Goal: Task Accomplishment & Management: Manage account settings

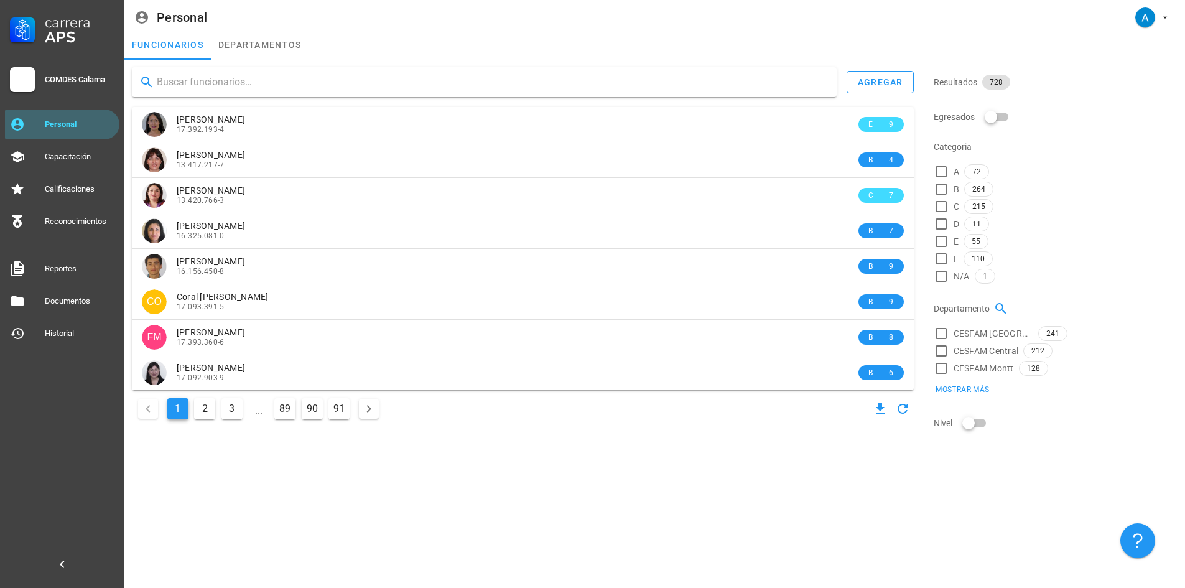
click at [180, 85] on input "text" at bounding box center [492, 82] width 670 height 20
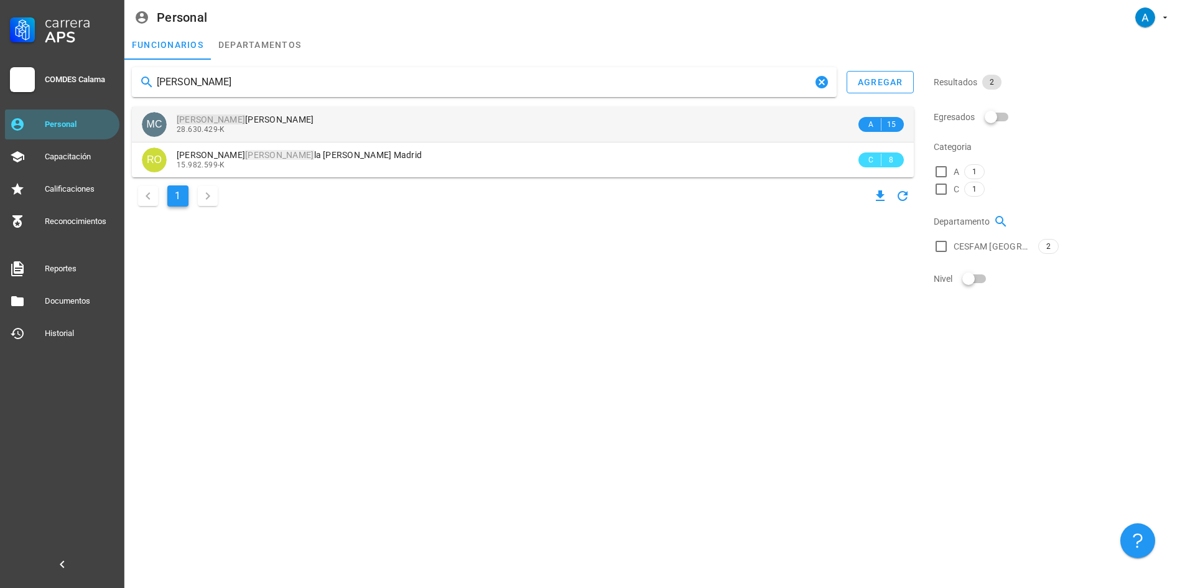
type input "[PERSON_NAME]"
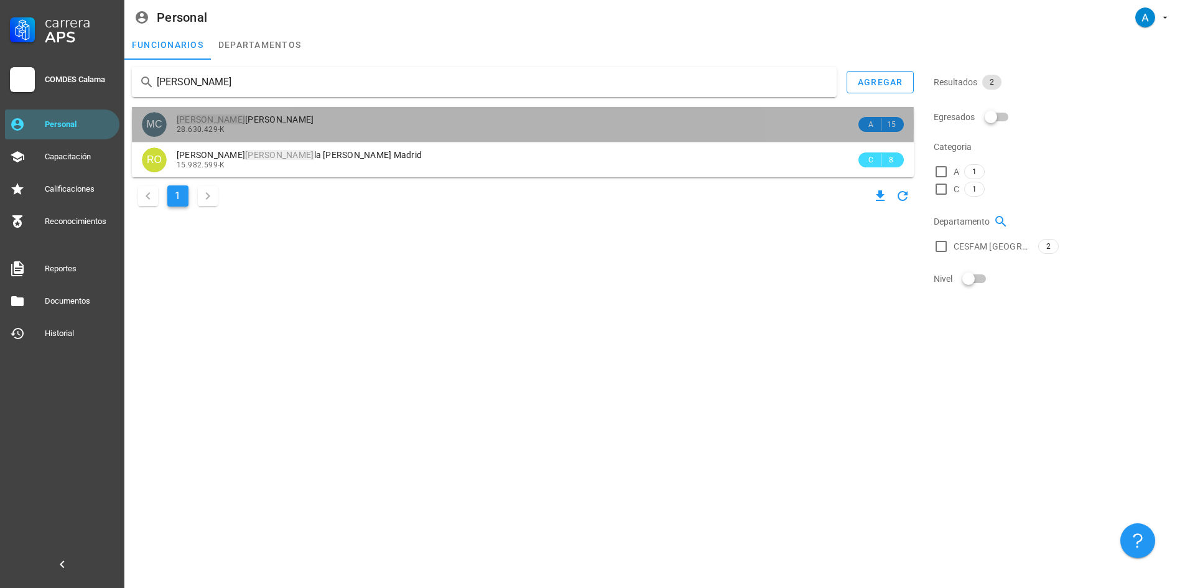
click at [245, 116] on span "[PERSON_NAME]" at bounding box center [245, 119] width 137 height 10
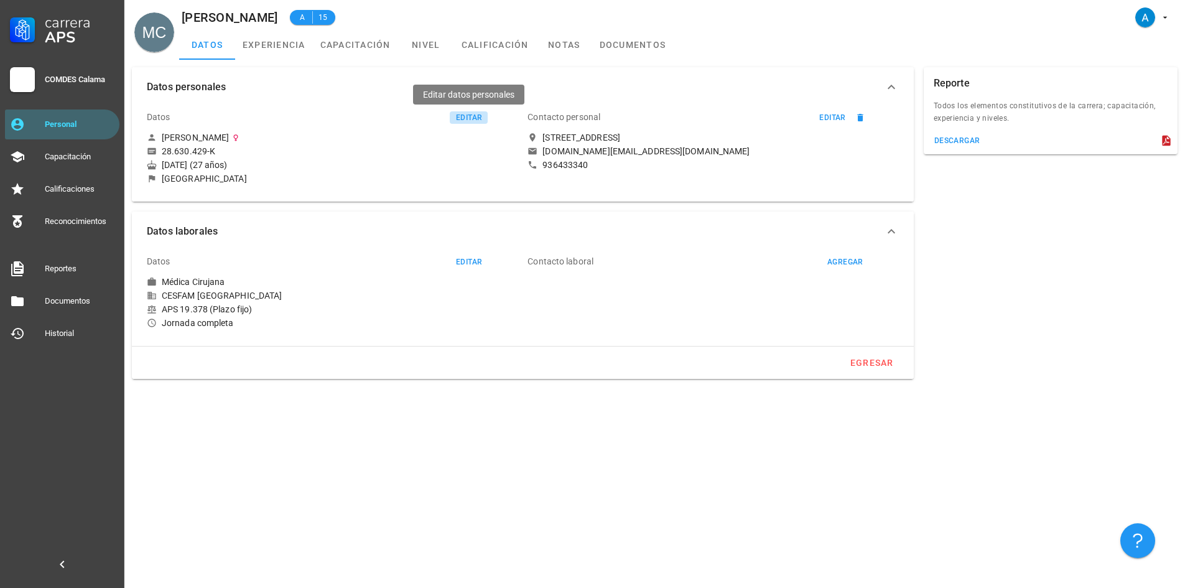
click at [460, 115] on div "editar" at bounding box center [468, 117] width 27 height 9
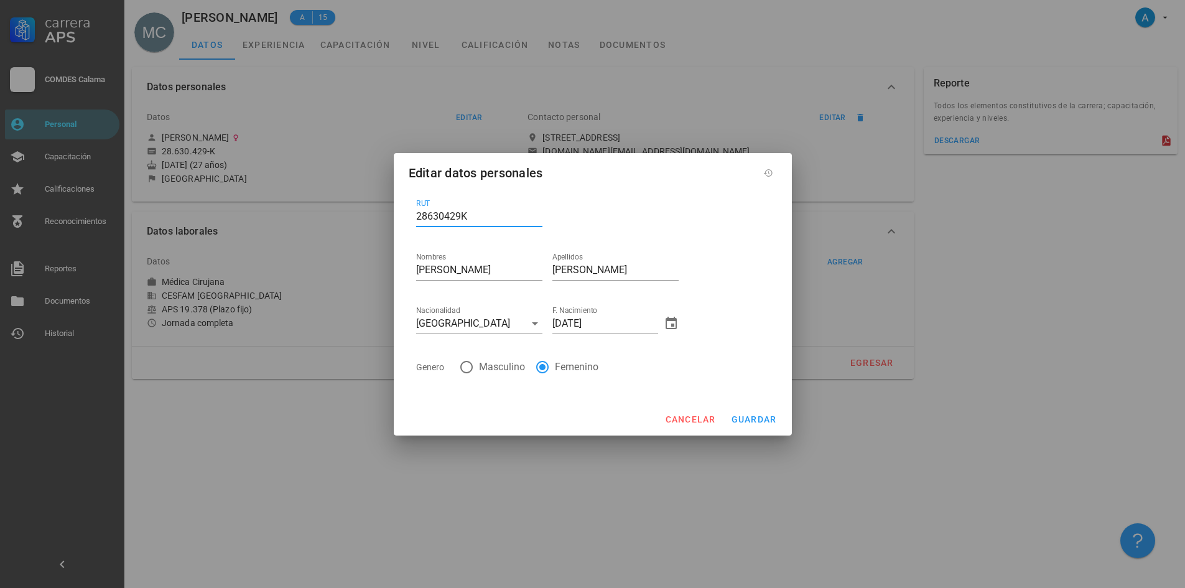
drag, startPoint x: 478, startPoint y: 215, endPoint x: 414, endPoint y: 217, distance: 64.7
click at [414, 217] on div "RUT 28630429K" at bounding box center [479, 218] width 136 height 53
type input "28.502.351-3"
click at [755, 419] on span "guardar" at bounding box center [754, 419] width 46 height 10
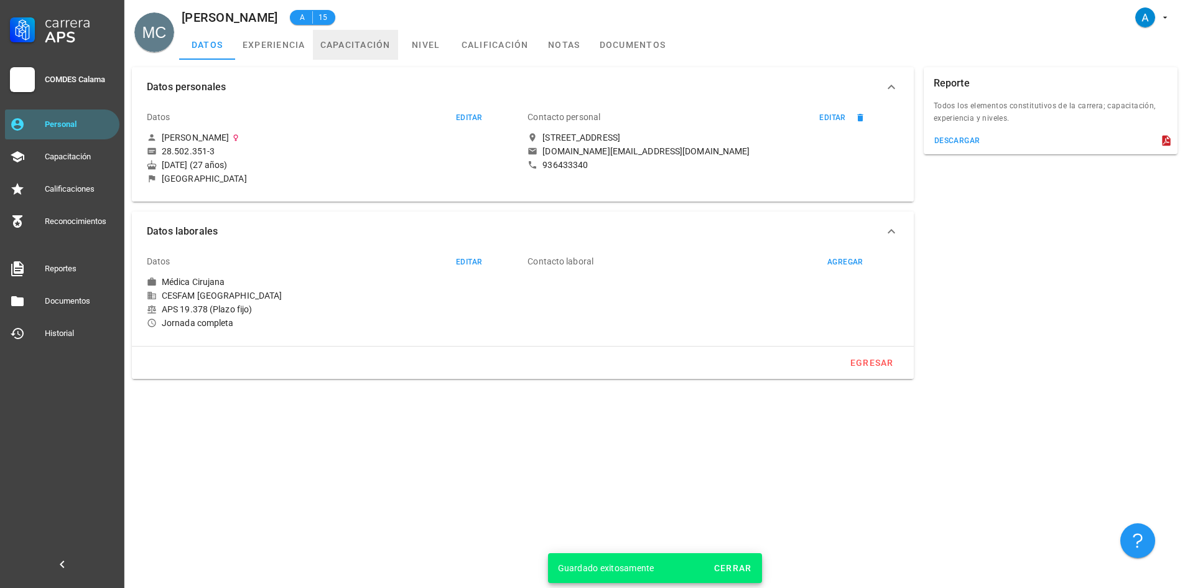
click at [362, 47] on link "capacitación" at bounding box center [355, 45] width 85 height 30
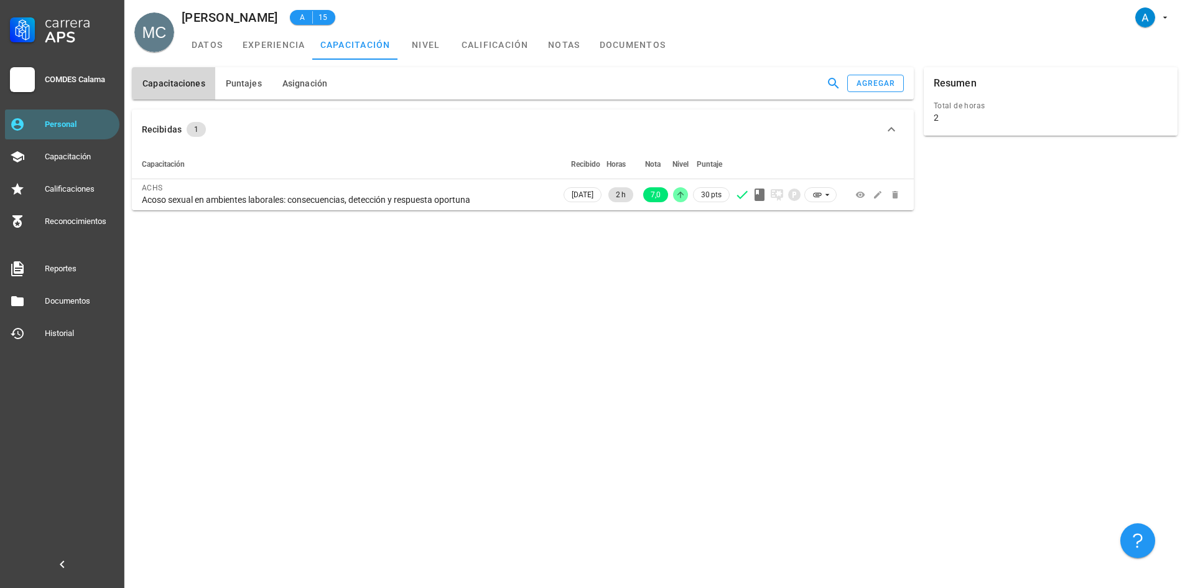
click at [561, 165] on th "Recibido" at bounding box center [582, 164] width 43 height 30
click at [83, 128] on div "Personal" at bounding box center [80, 124] width 70 height 10
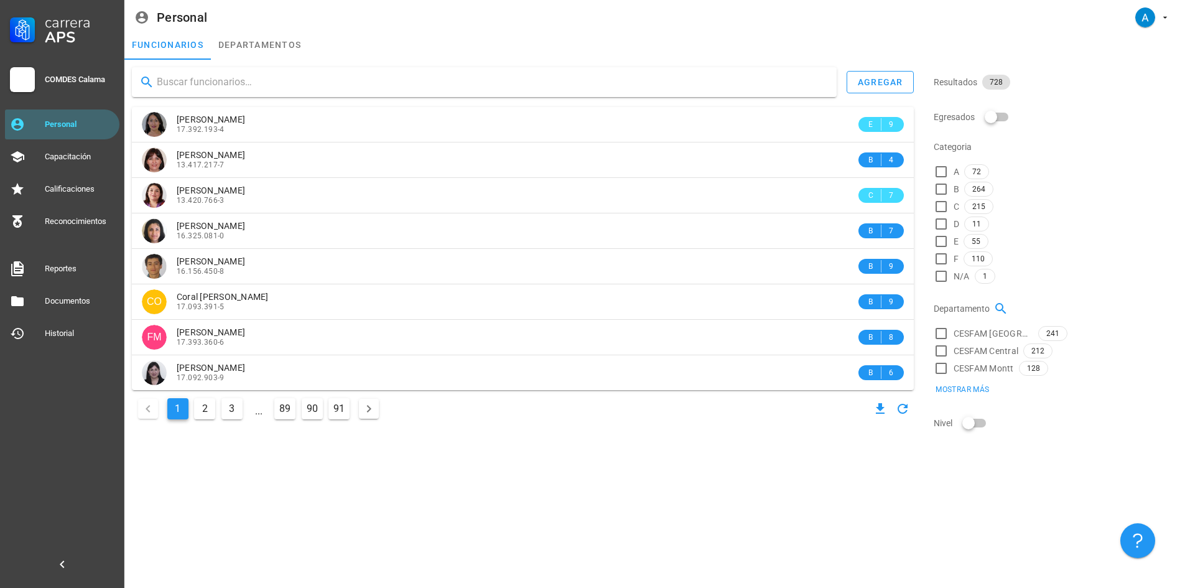
click at [261, 81] on input "text" at bounding box center [492, 82] width 670 height 20
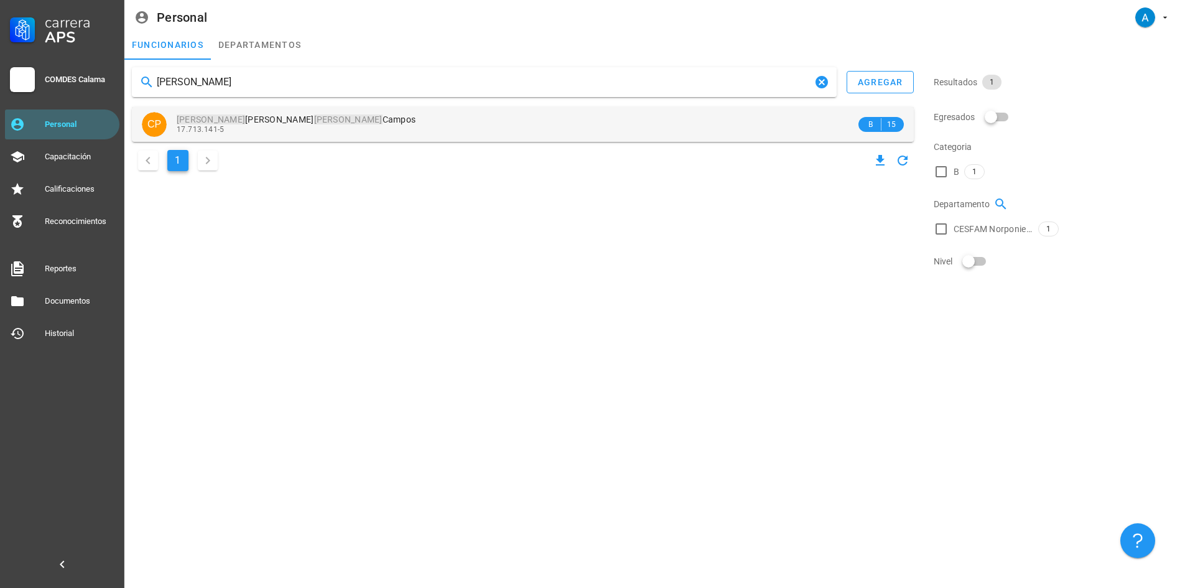
type input "[PERSON_NAME]"
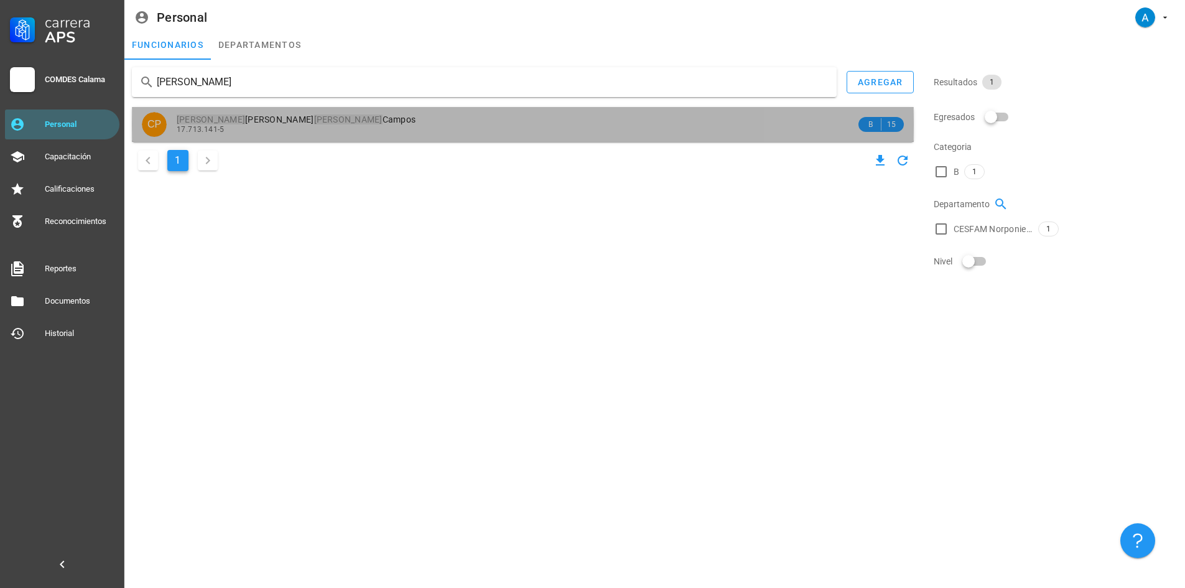
click at [282, 116] on span "[PERSON_NAME]" at bounding box center [296, 119] width 239 height 10
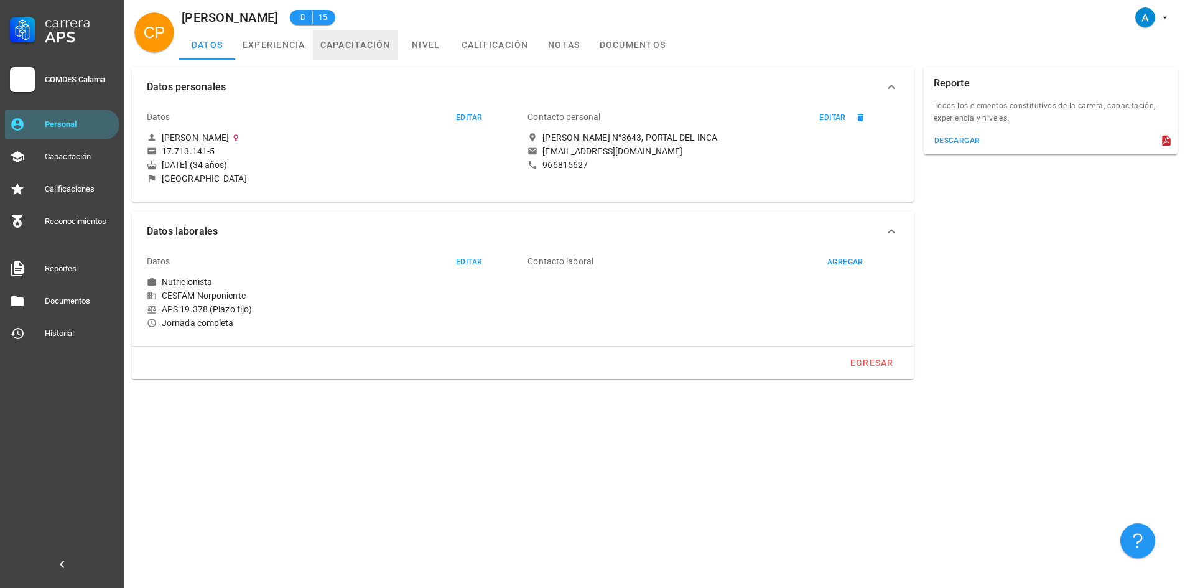
click at [340, 42] on link "capacitación" at bounding box center [355, 45] width 85 height 30
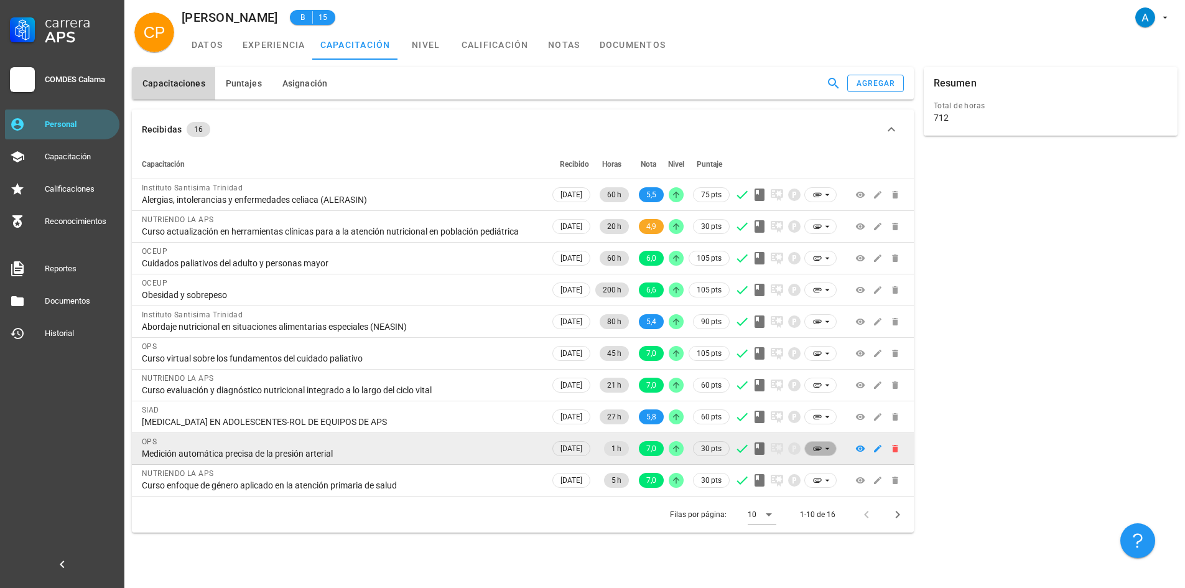
click at [820, 450] on icon at bounding box center [817, 448] width 10 height 10
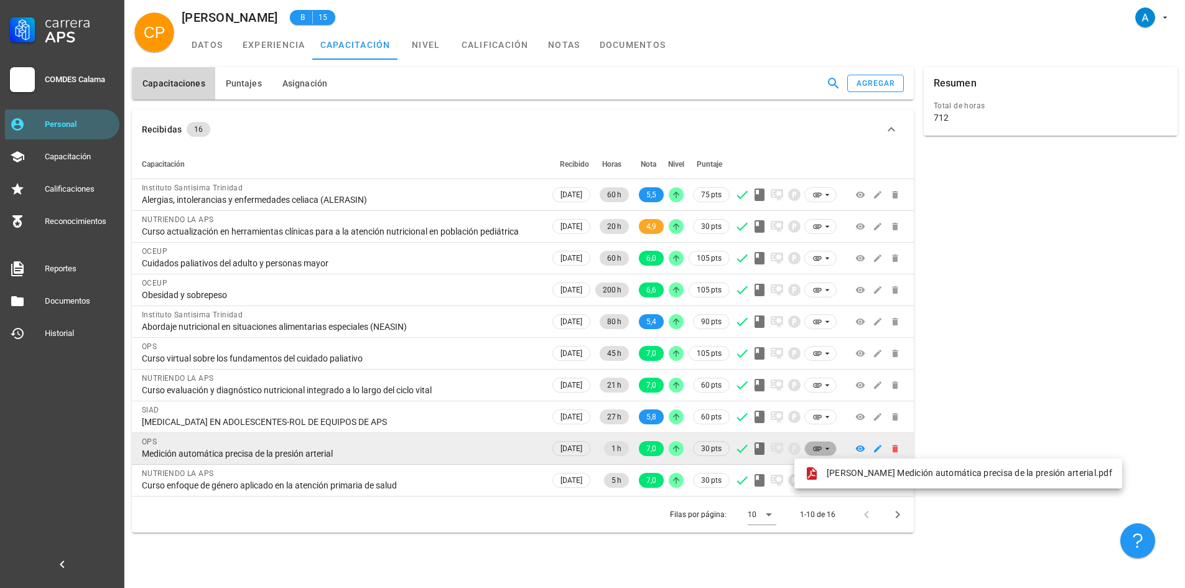
click at [820, 450] on icon at bounding box center [817, 448] width 10 height 10
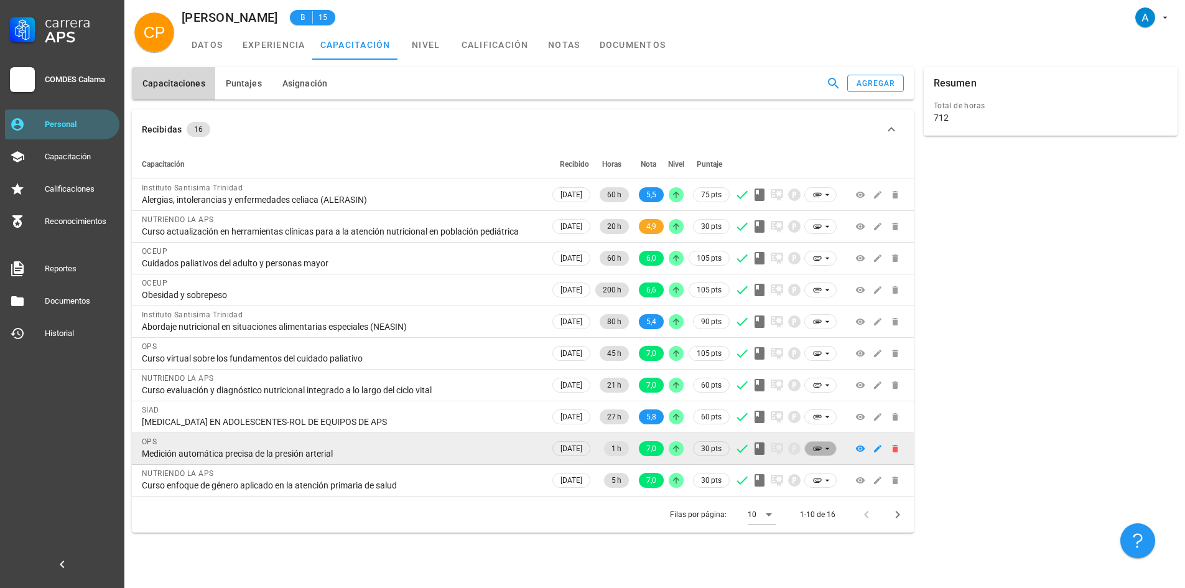
click at [820, 450] on icon at bounding box center [817, 448] width 10 height 10
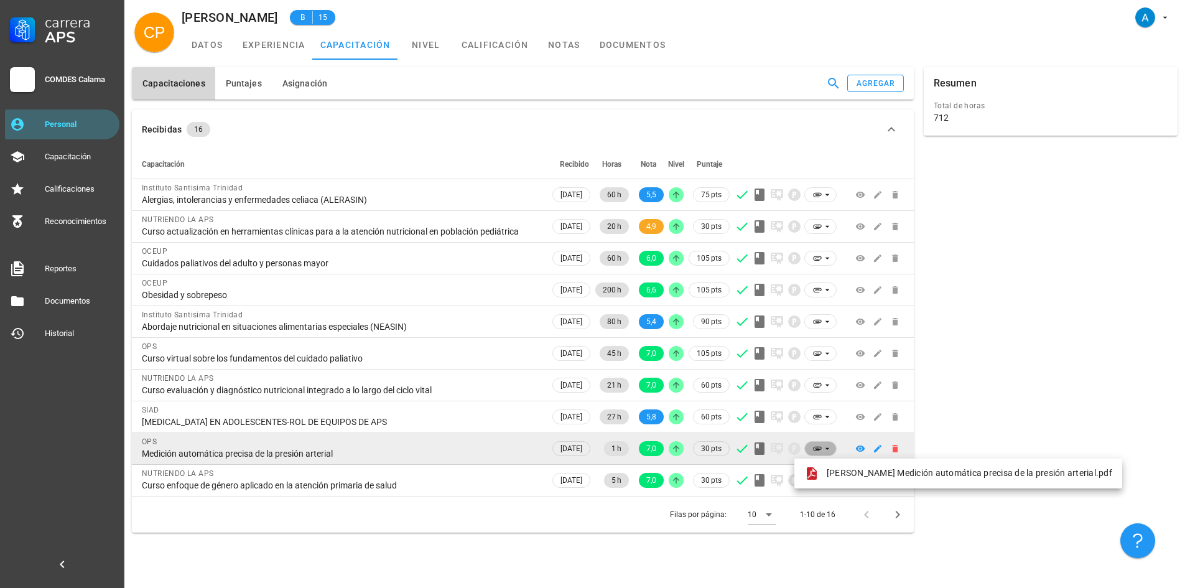
click at [820, 450] on icon at bounding box center [817, 448] width 10 height 10
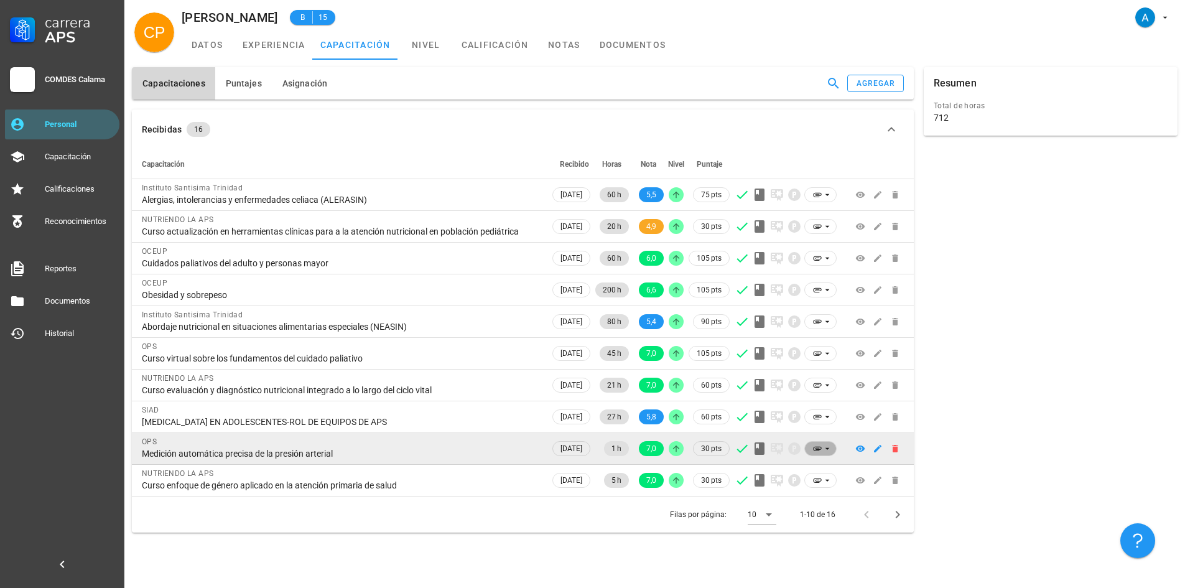
click at [828, 451] on icon at bounding box center [827, 448] width 10 height 10
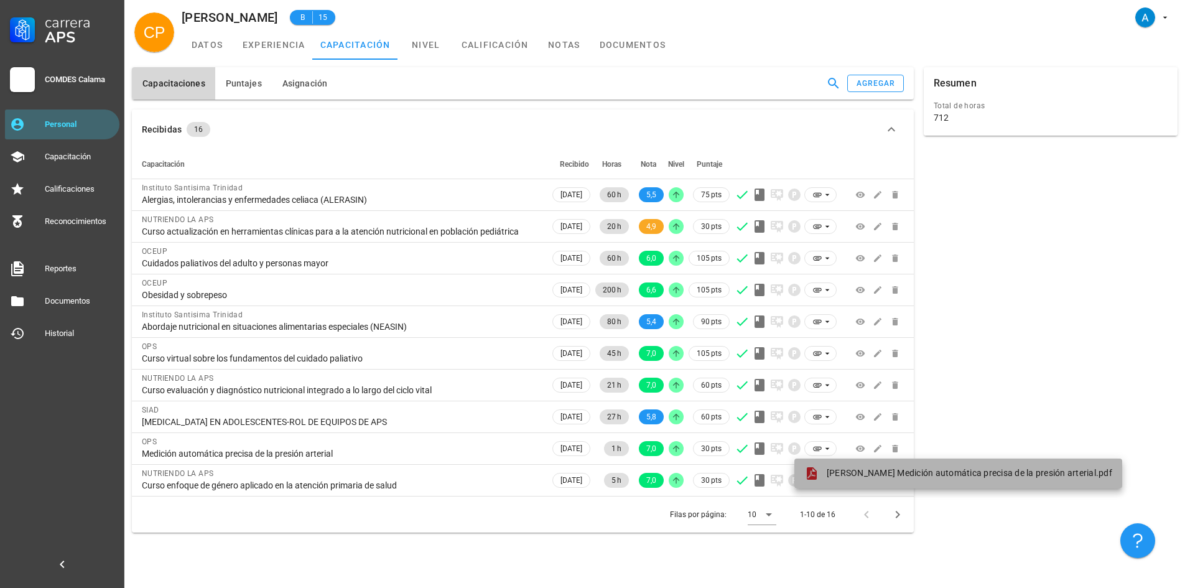
click at [845, 468] on span "[PERSON_NAME] Medición automática precisa de la presión arterial.pdf" at bounding box center [968, 473] width 285 height 10
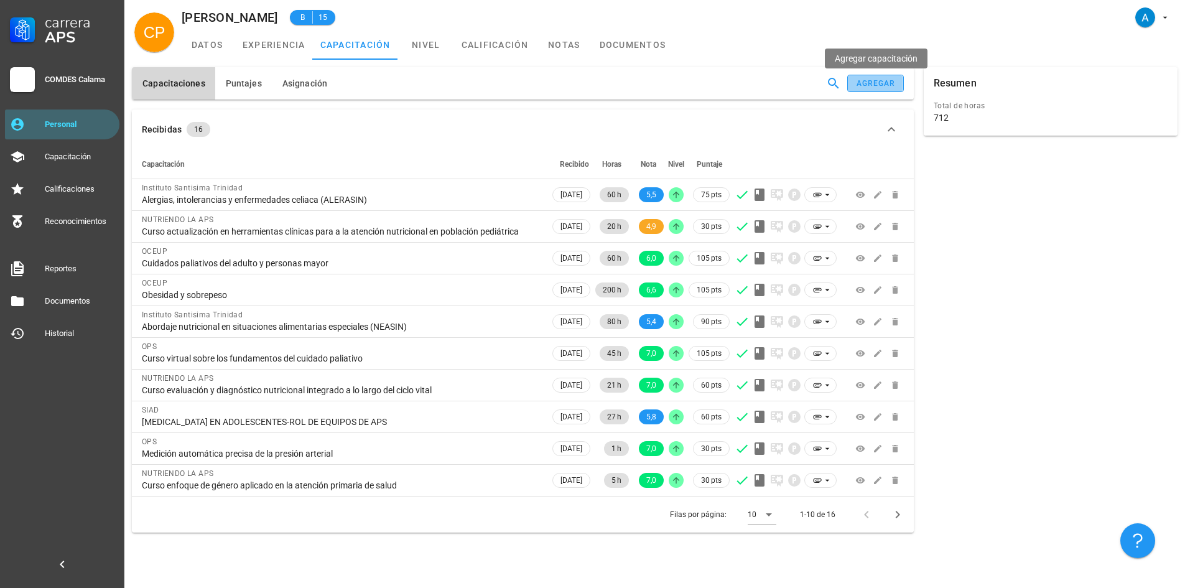
click at [868, 90] on button "agregar" at bounding box center [875, 83] width 56 height 17
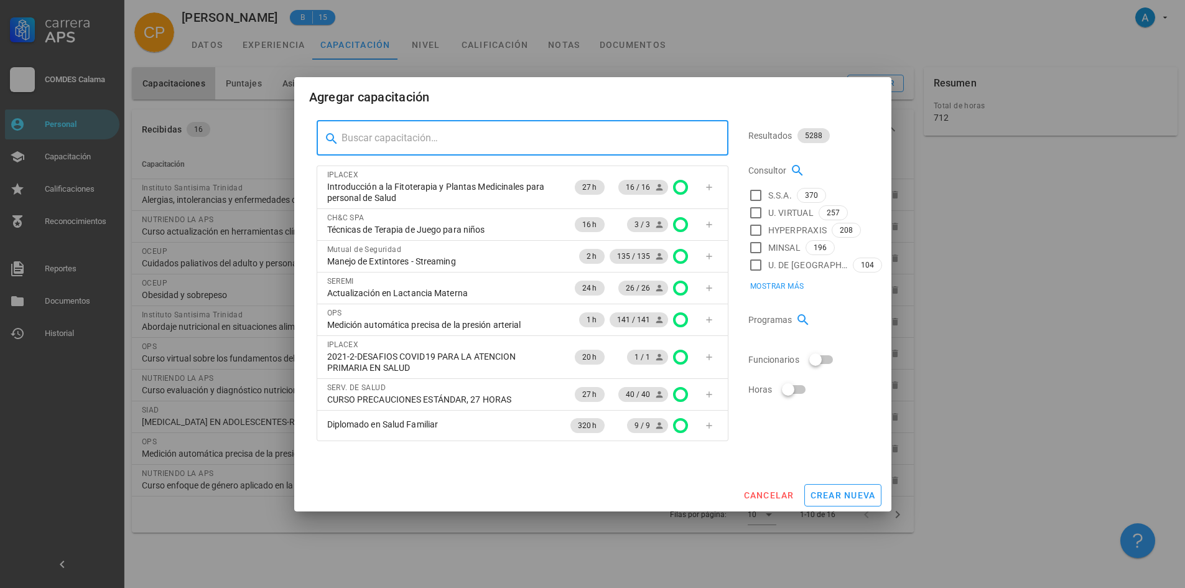
click at [420, 141] on input "text" at bounding box center [529, 138] width 377 height 20
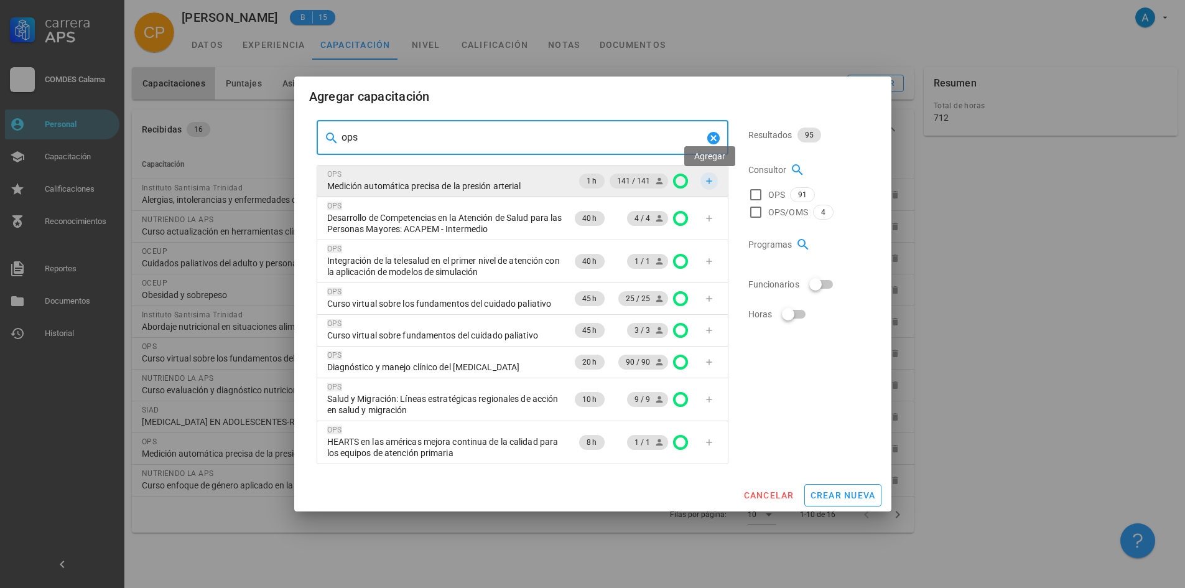
type input "ops"
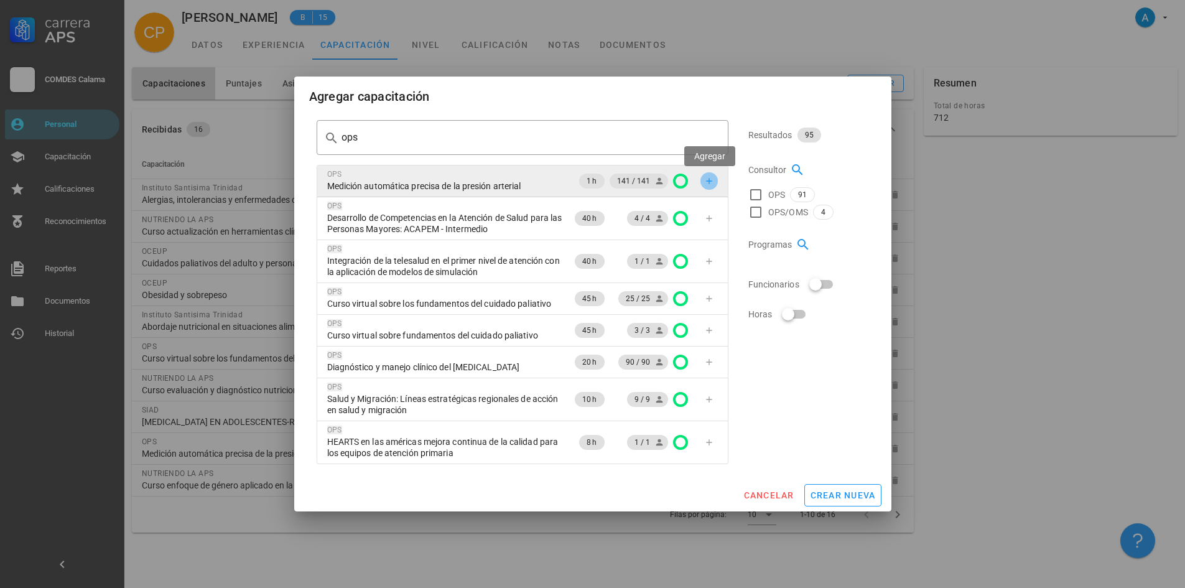
click at [708, 187] on button "button" at bounding box center [708, 180] width 17 height 17
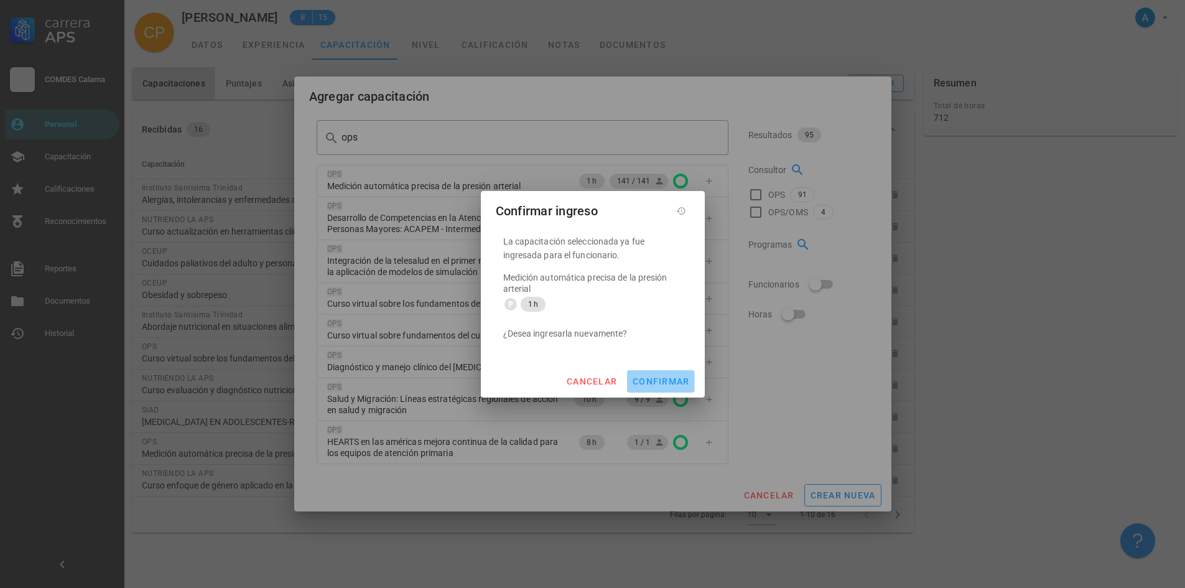
click at [675, 382] on span "confirmar" at bounding box center [660, 381] width 57 height 10
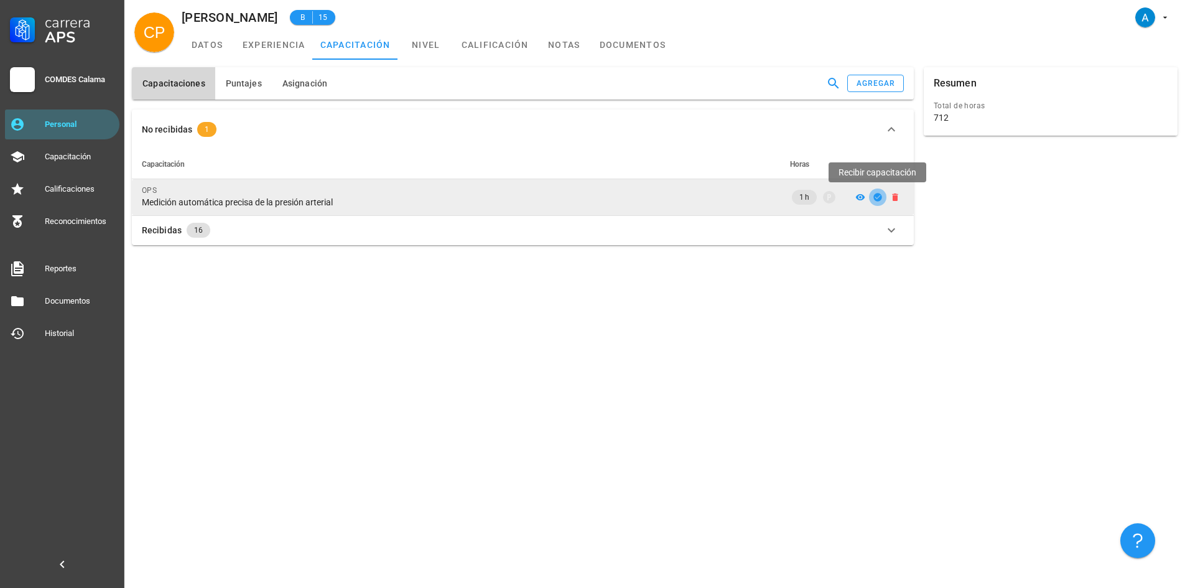
click at [877, 195] on icon "button" at bounding box center [877, 197] width 8 height 8
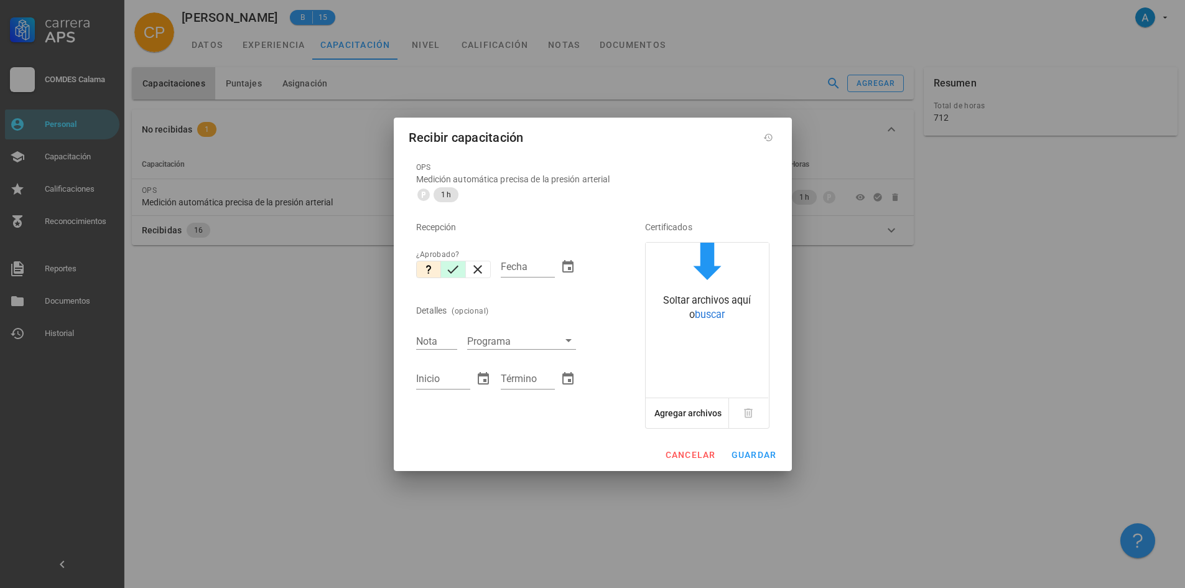
click at [453, 270] on icon "button" at bounding box center [453, 269] width 11 height 8
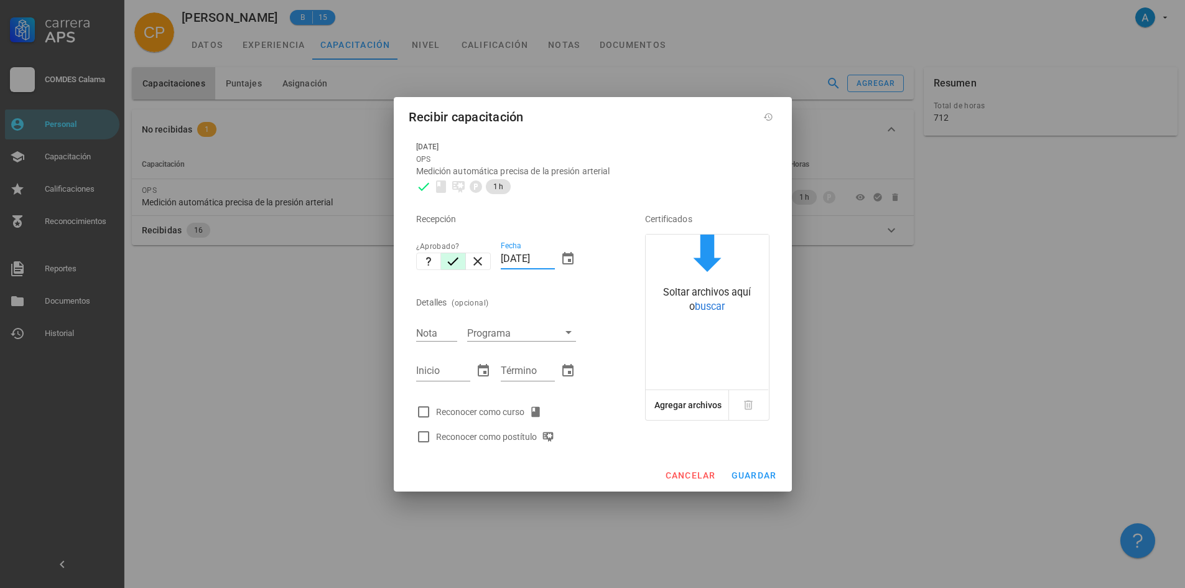
drag, startPoint x: 513, startPoint y: 258, endPoint x: 498, endPoint y: 258, distance: 15.5
click at [498, 258] on div "Fecha [DATE]" at bounding box center [538, 260] width 85 height 53
type input "[DATE]"
click at [430, 337] on input "Nota" at bounding box center [436, 333] width 41 height 16
type input "7,0"
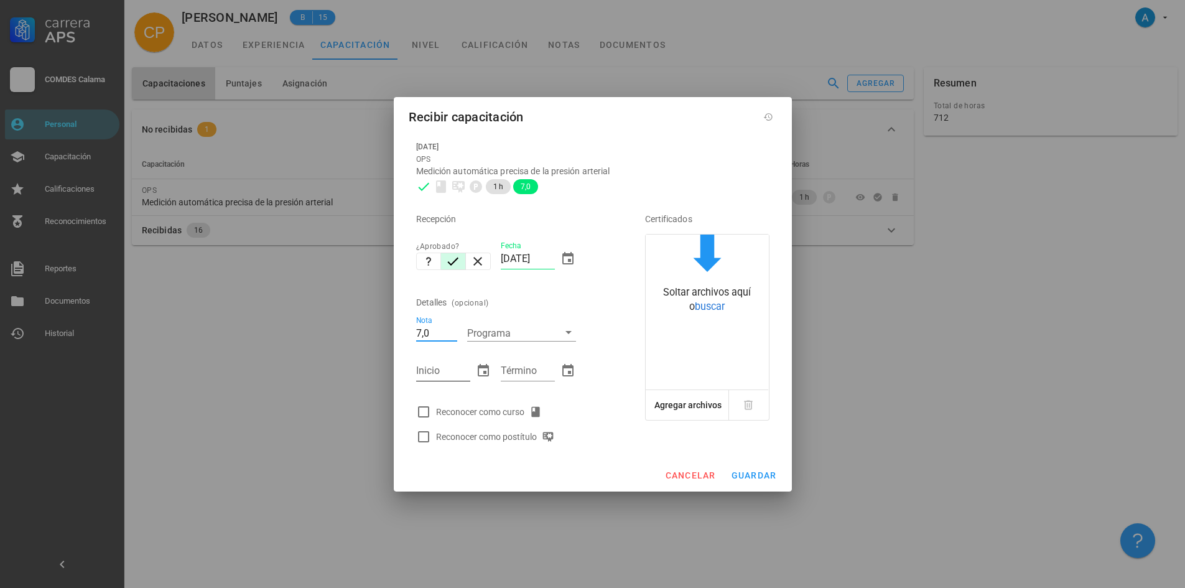
click at [442, 370] on input "Inicio" at bounding box center [443, 371] width 54 height 20
type input "[DATE]"
click at [530, 374] on input "Término" at bounding box center [528, 371] width 54 height 20
type input "[DATE]"
click at [423, 409] on div at bounding box center [423, 411] width 21 height 21
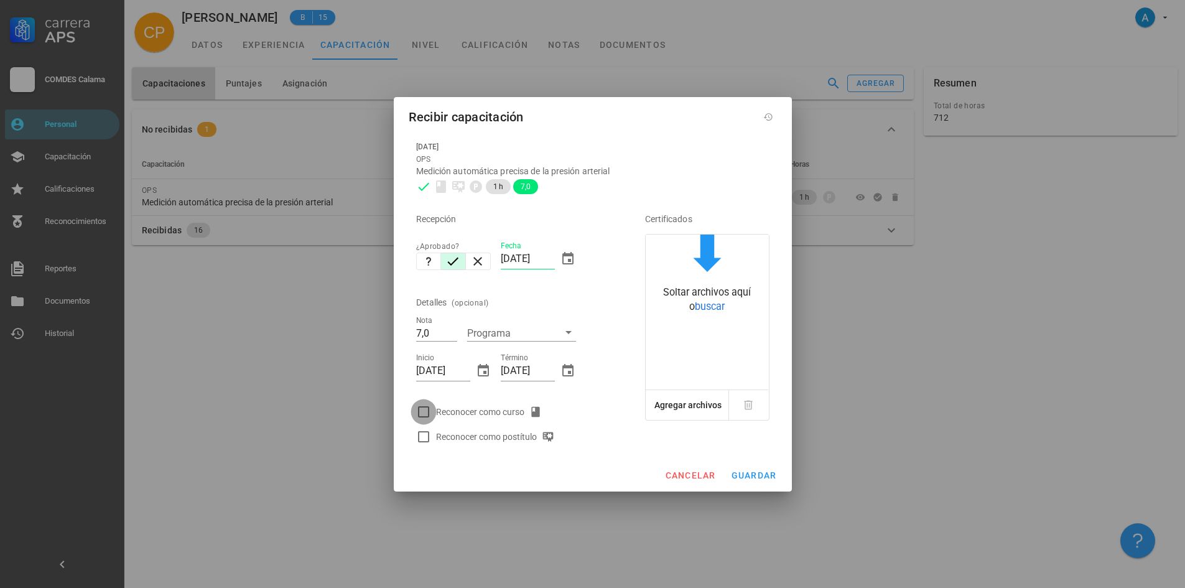
checkbox input "true"
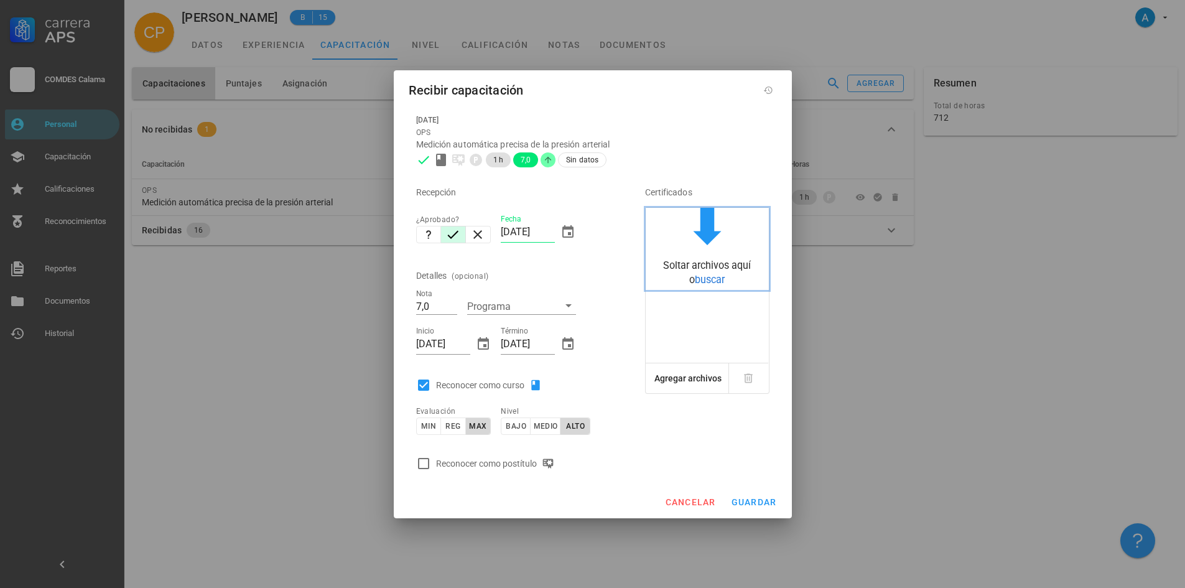
click at [709, 280] on span "buscar" at bounding box center [710, 280] width 30 height 12
click at [711, 279] on span "buscar" at bounding box center [710, 280] width 30 height 12
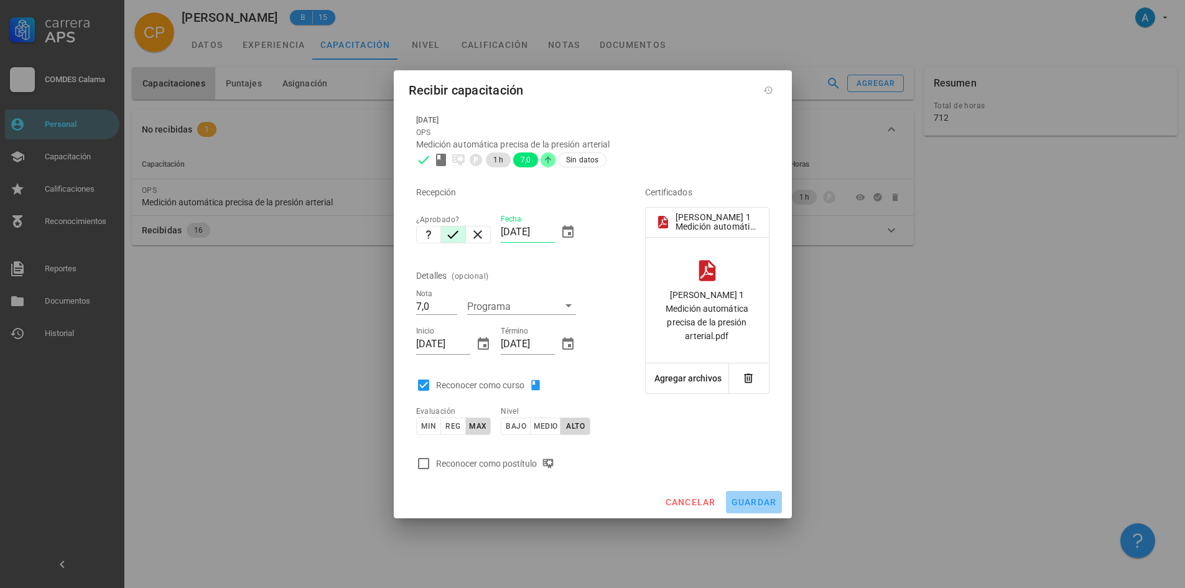
click at [739, 497] on span "guardar" at bounding box center [754, 502] width 46 height 10
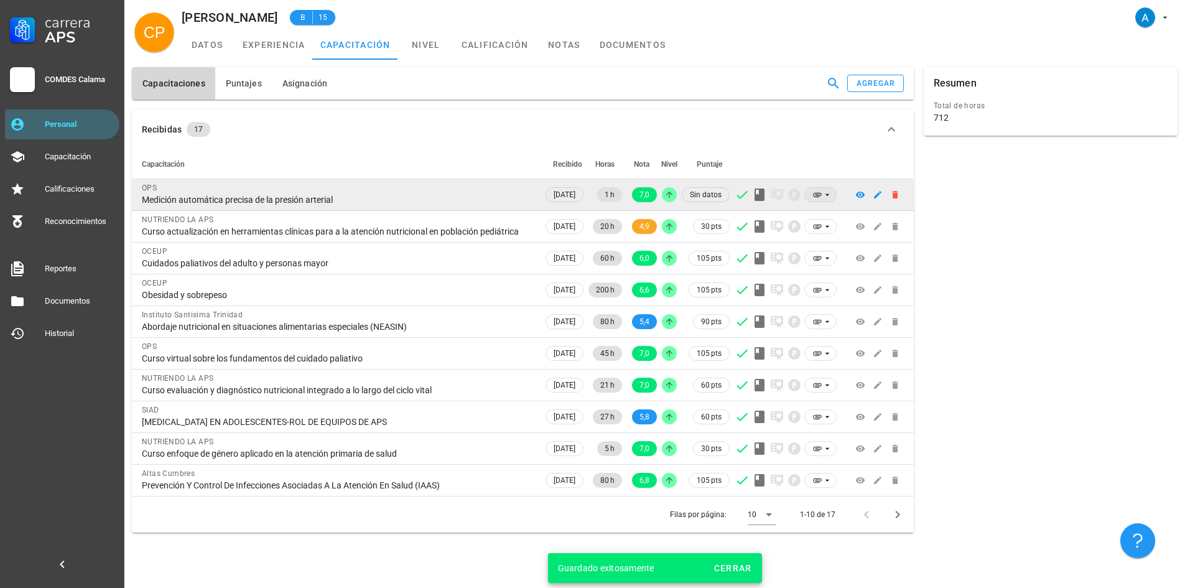
click at [822, 196] on icon at bounding box center [827, 195] width 10 height 10
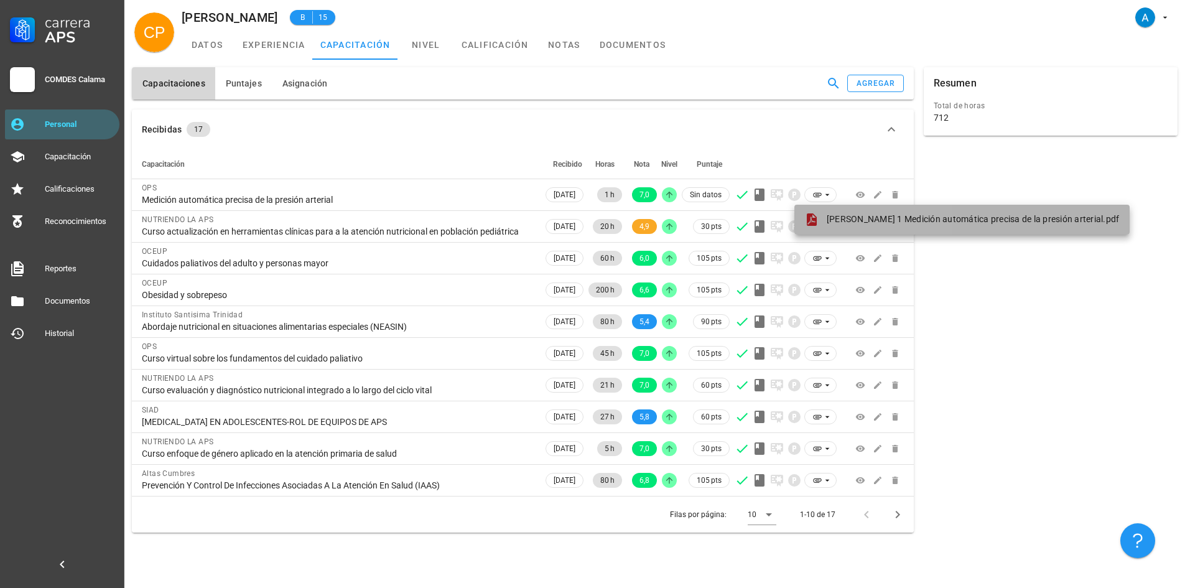
click at [838, 215] on span "[PERSON_NAME] 1 Medición automática precisa de la presión arterial.pdf" at bounding box center [972, 219] width 293 height 10
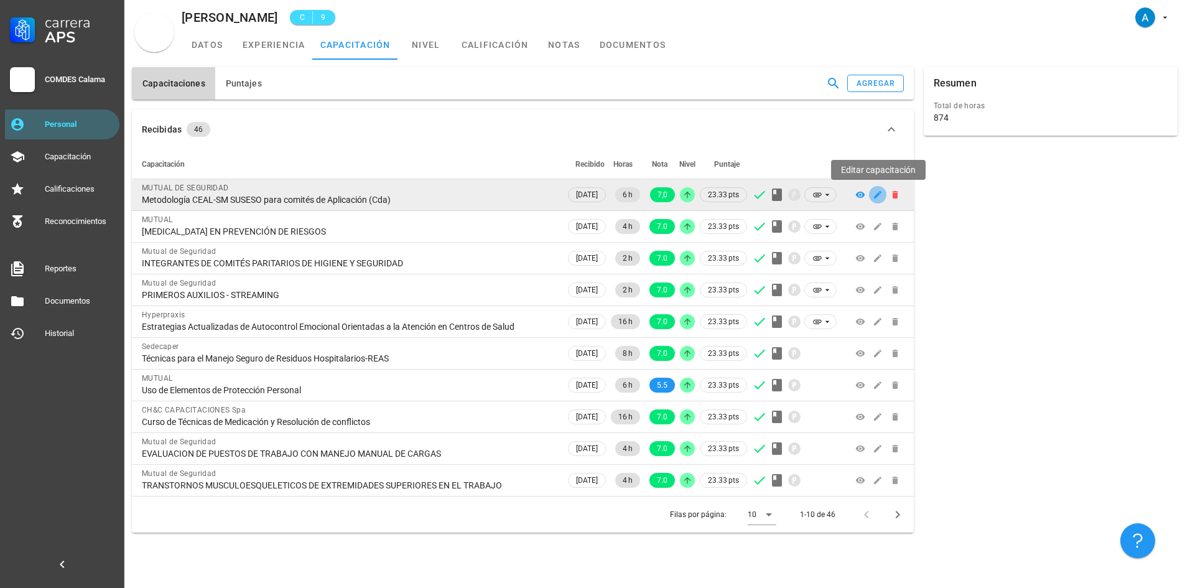
click at [876, 197] on icon "button" at bounding box center [877, 194] width 7 height 7
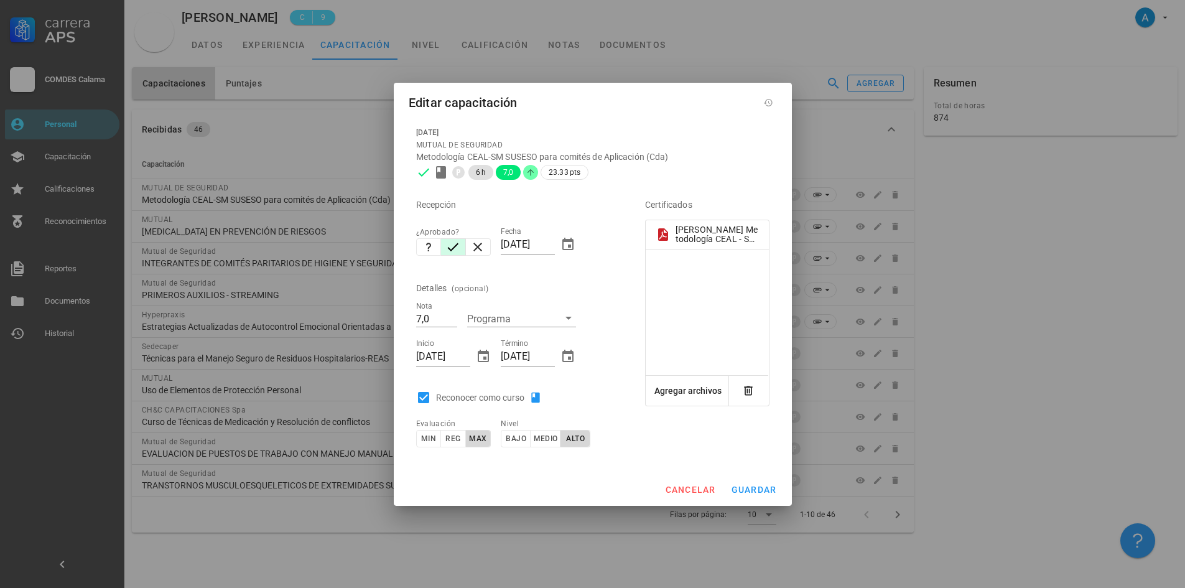
click at [726, 308] on div at bounding box center [707, 312] width 123 height 95
click at [708, 488] on span "cancelar" at bounding box center [689, 489] width 51 height 10
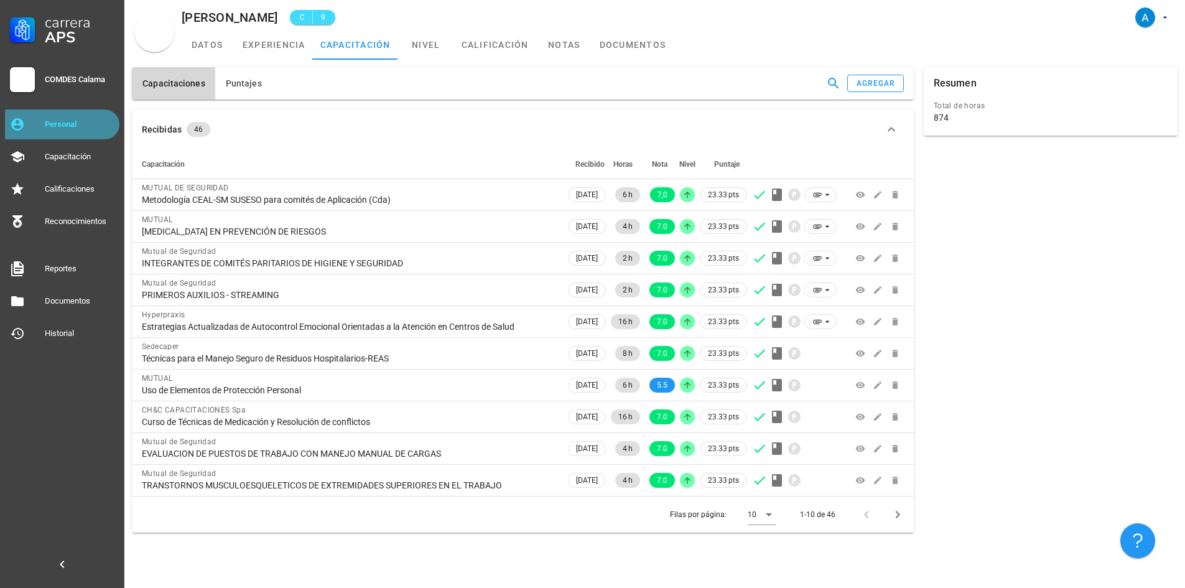
click at [64, 126] on div "Personal" at bounding box center [80, 124] width 70 height 10
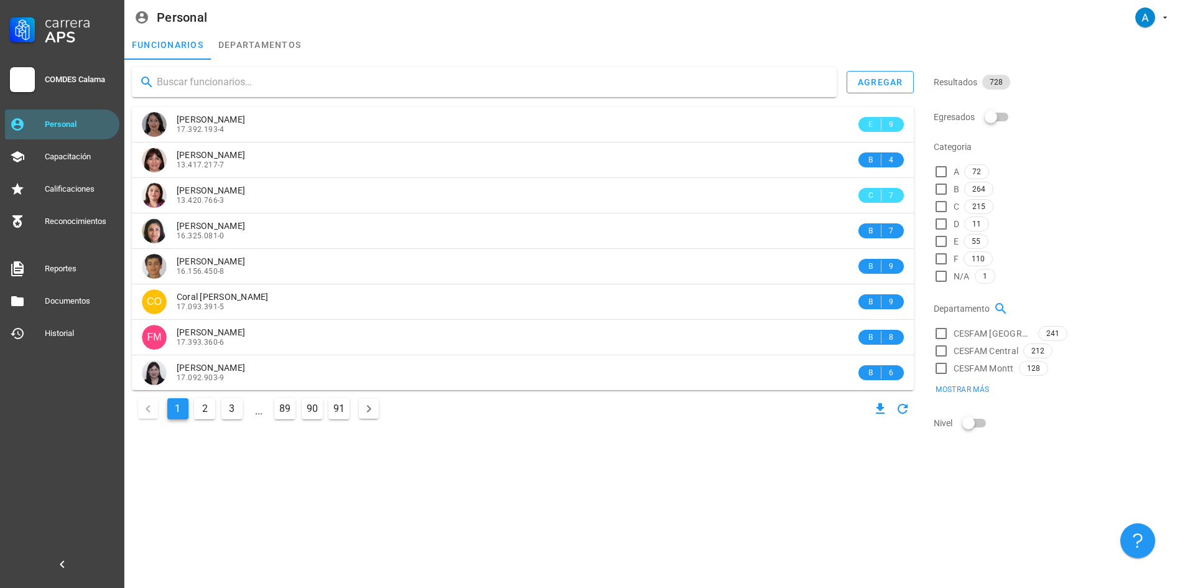
click at [207, 81] on input "text" at bounding box center [492, 82] width 670 height 20
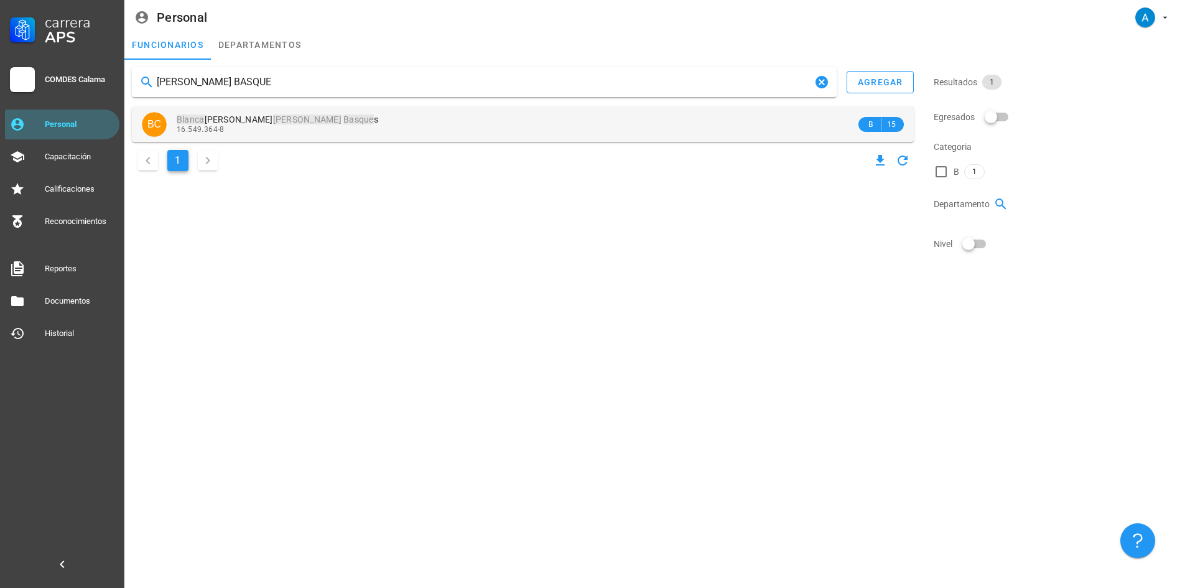
type input "BLANCA CORTES BASQUE"
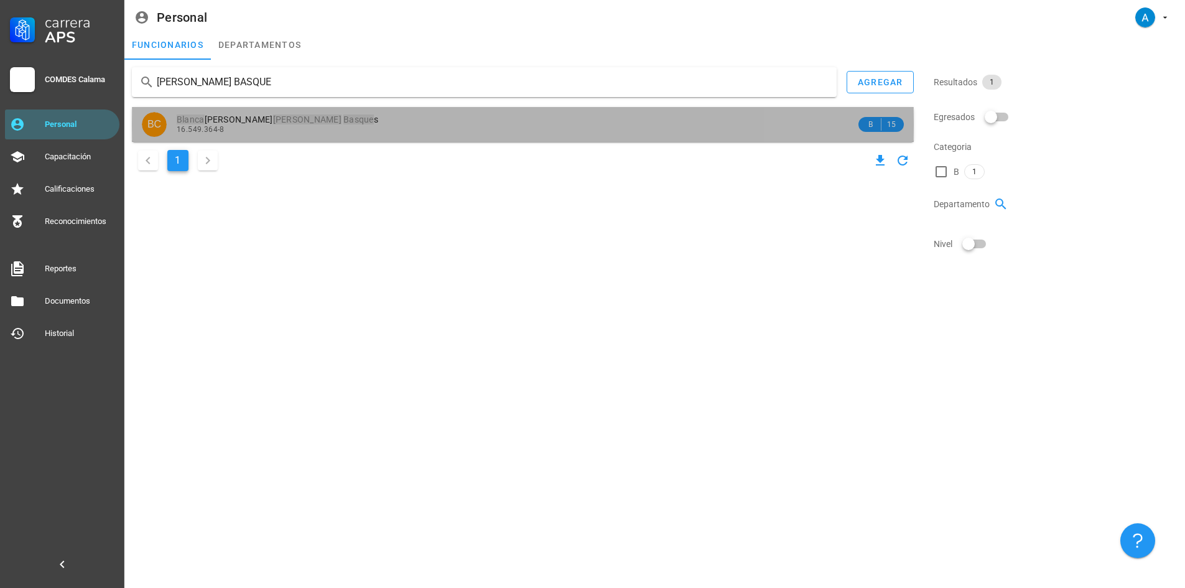
click at [225, 117] on span "Blanca Gianella Cortés Basque s" at bounding box center [277, 119] width 201 height 10
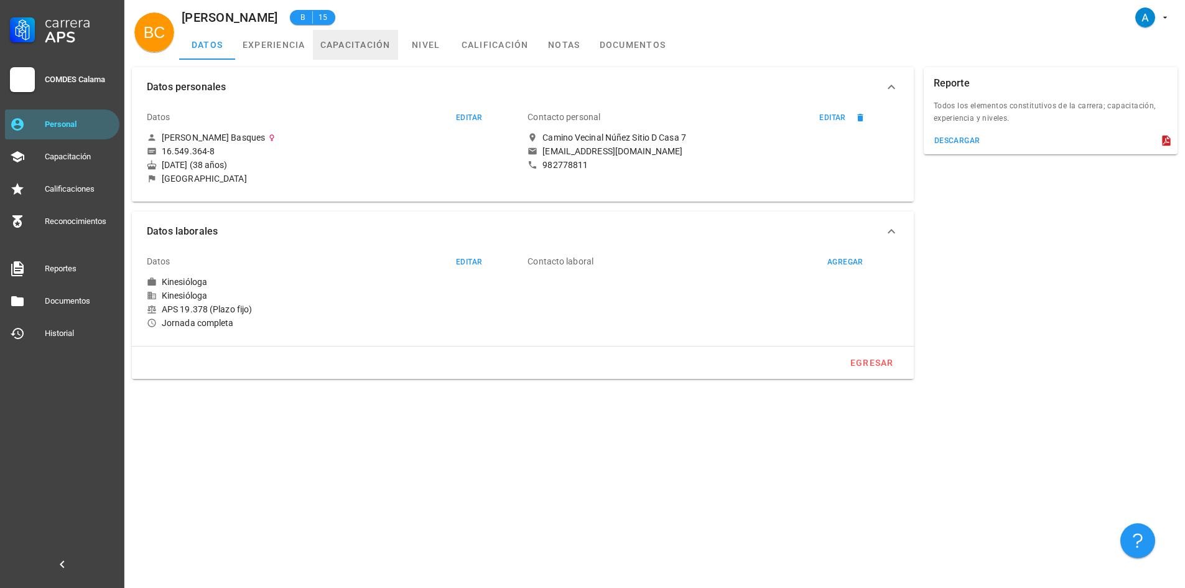
click at [354, 47] on link "capacitación" at bounding box center [355, 45] width 85 height 30
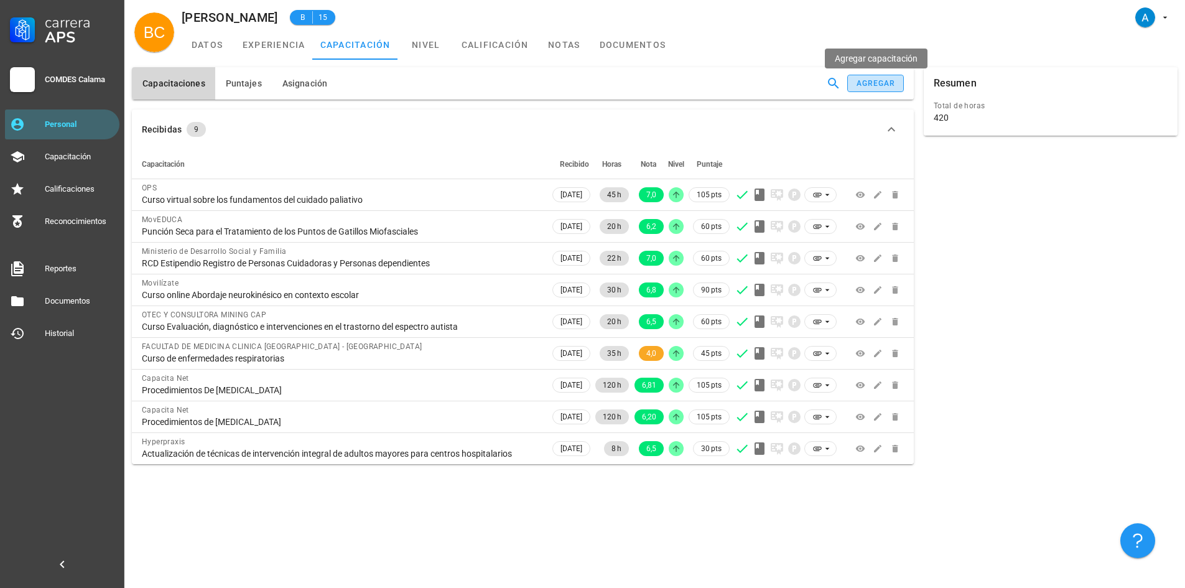
click at [859, 81] on div "agregar" at bounding box center [876, 83] width 40 height 9
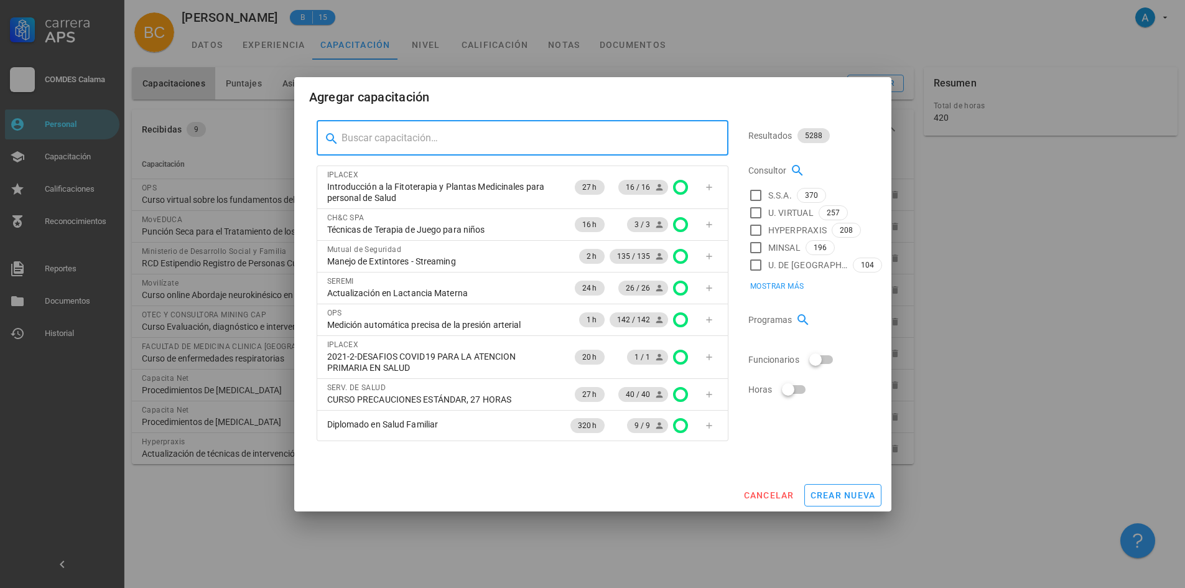
click at [345, 143] on input "text" at bounding box center [529, 138] width 377 height 20
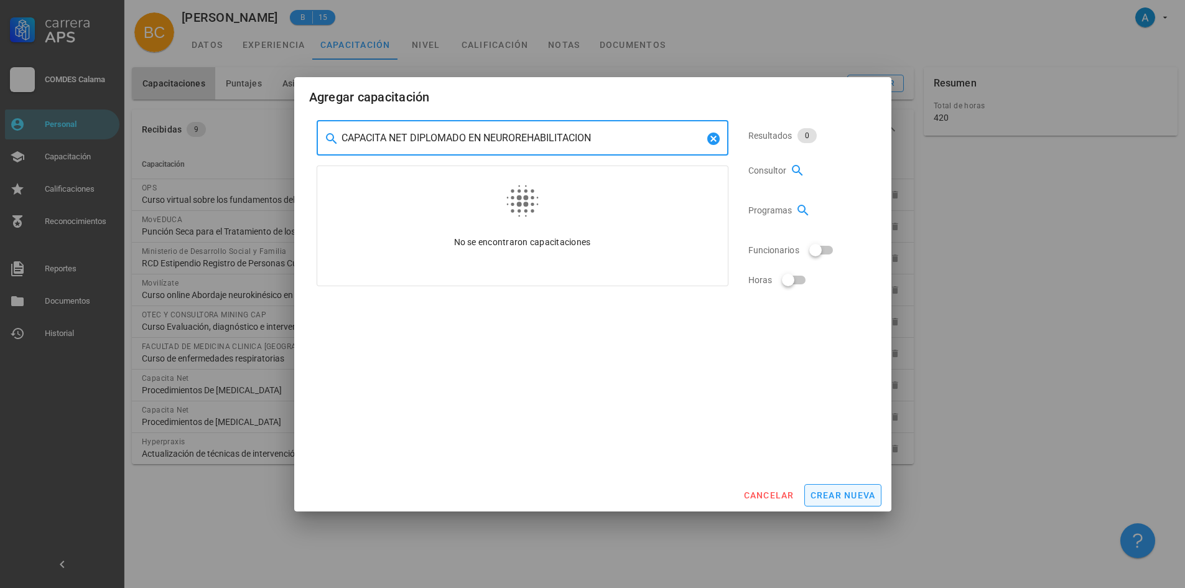
type input "CAPACITA NET DIPLOMADO EN NEUROREHABILITACION"
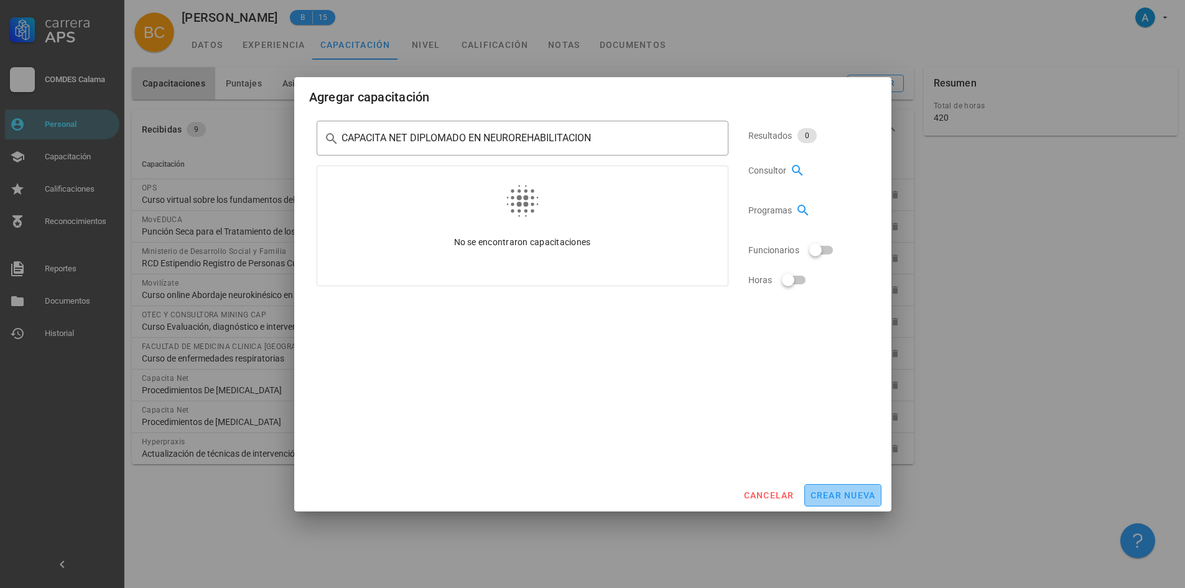
click at [823, 490] on span "crear nueva" at bounding box center [843, 495] width 66 height 10
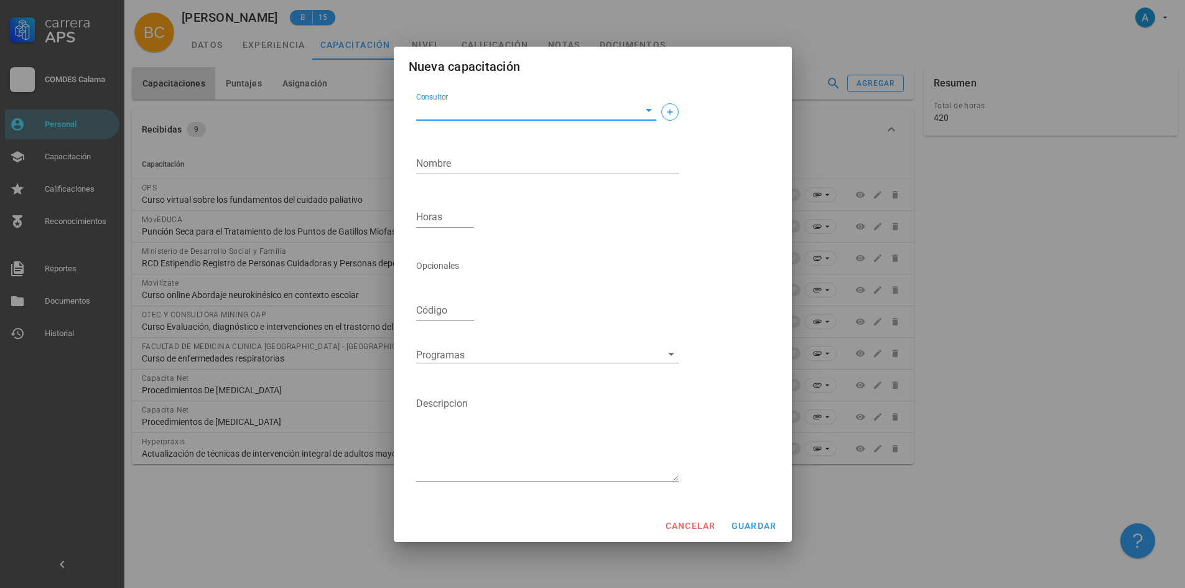
click at [516, 106] on input "Consultor" at bounding box center [526, 110] width 220 height 20
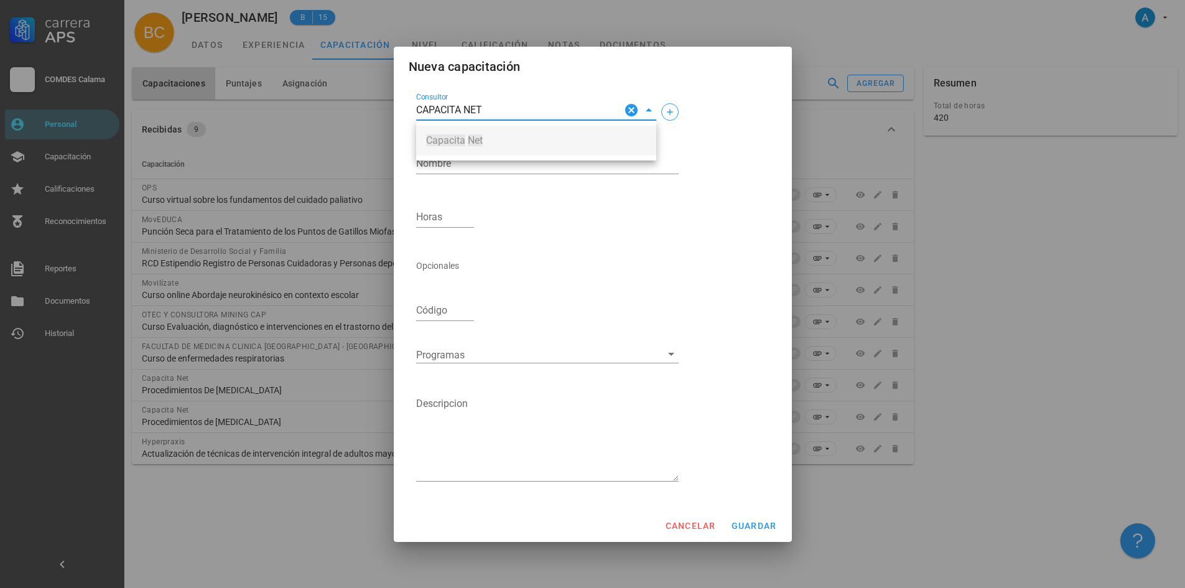
click at [482, 141] on mark "Net" at bounding box center [475, 140] width 15 height 12
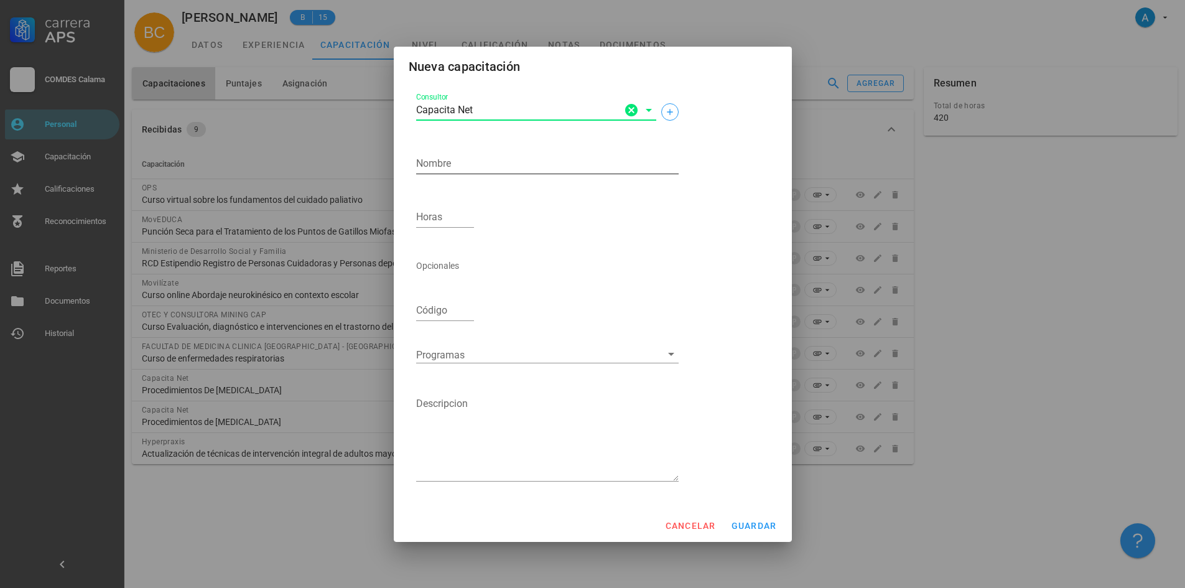
type input "Capacita Net"
click at [460, 164] on textarea "Nombre" at bounding box center [547, 164] width 262 height 20
type textarea "Diplomado en neurorrehabilitación"
click at [429, 220] on input "Horas" at bounding box center [445, 217] width 58 height 20
type input "220"
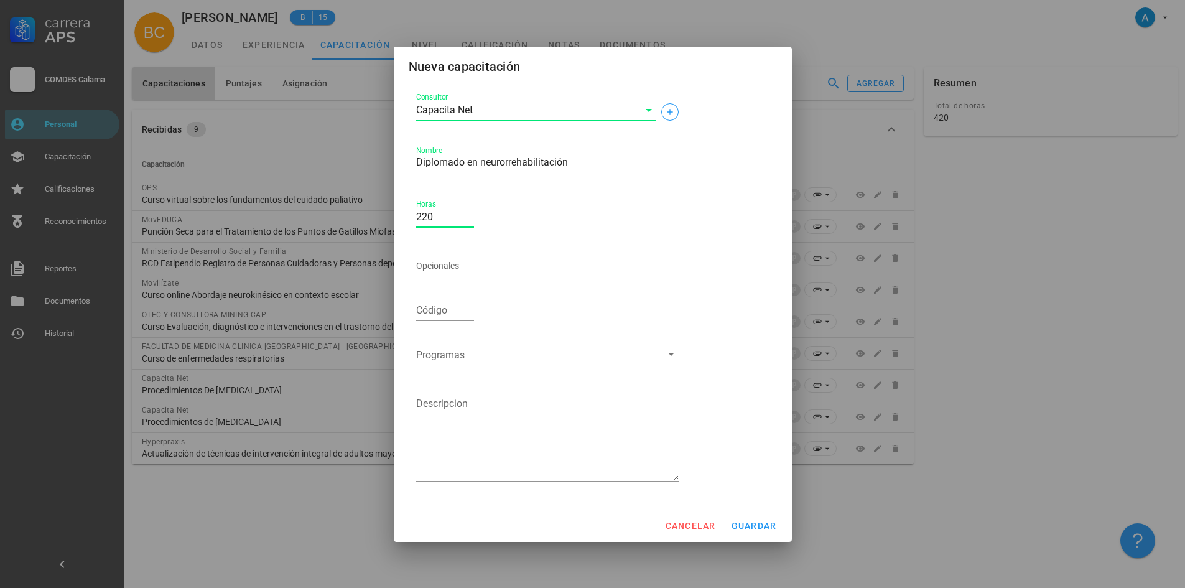
click at [536, 160] on textarea "Diplomado en neurorrehabilitación" at bounding box center [547, 164] width 262 height 20
click at [504, 161] on textarea "Diplomado en neurorrehabilitación" at bounding box center [547, 164] width 262 height 20
type textarea "Diplomado en neurorehabilitación"
click at [578, 211] on div "Consultor Capacita Net Nombre Diplomado en neurorehabilitación Horas 220 Opcion…" at bounding box center [547, 292] width 272 height 414
click at [761, 528] on span "guardar" at bounding box center [754, 526] width 46 height 10
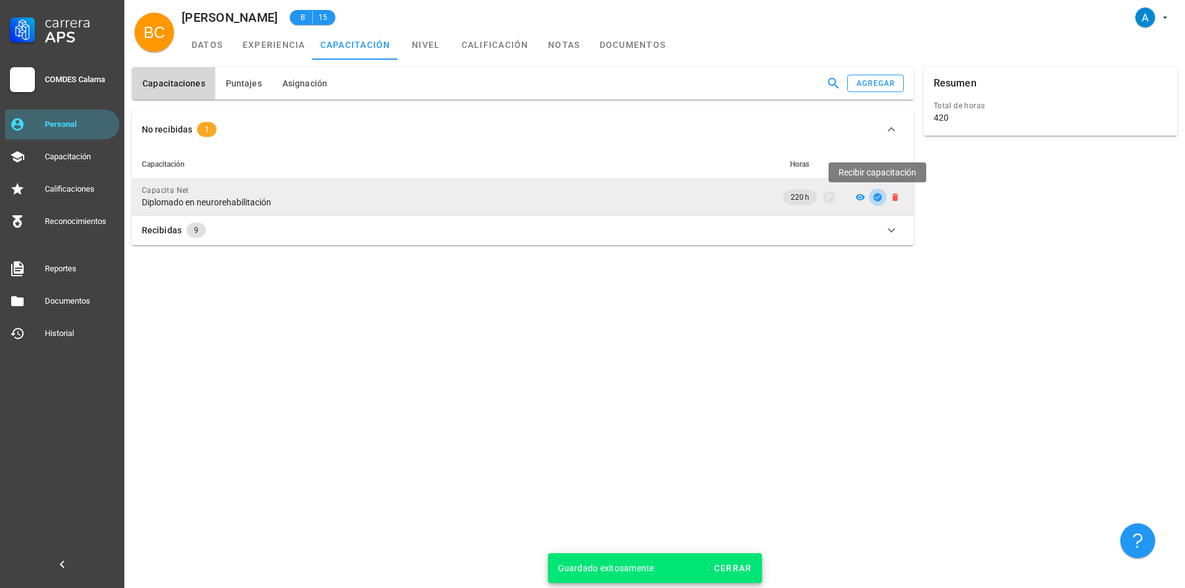
click at [877, 199] on icon "button" at bounding box center [877, 197] width 8 height 8
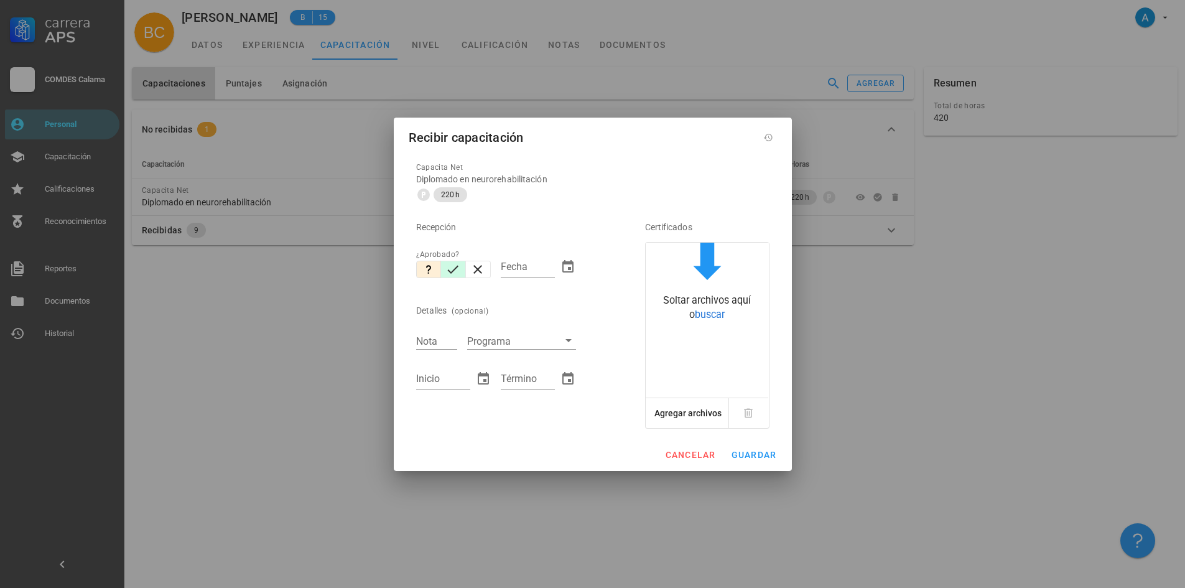
click at [455, 271] on icon "button" at bounding box center [452, 269] width 15 height 15
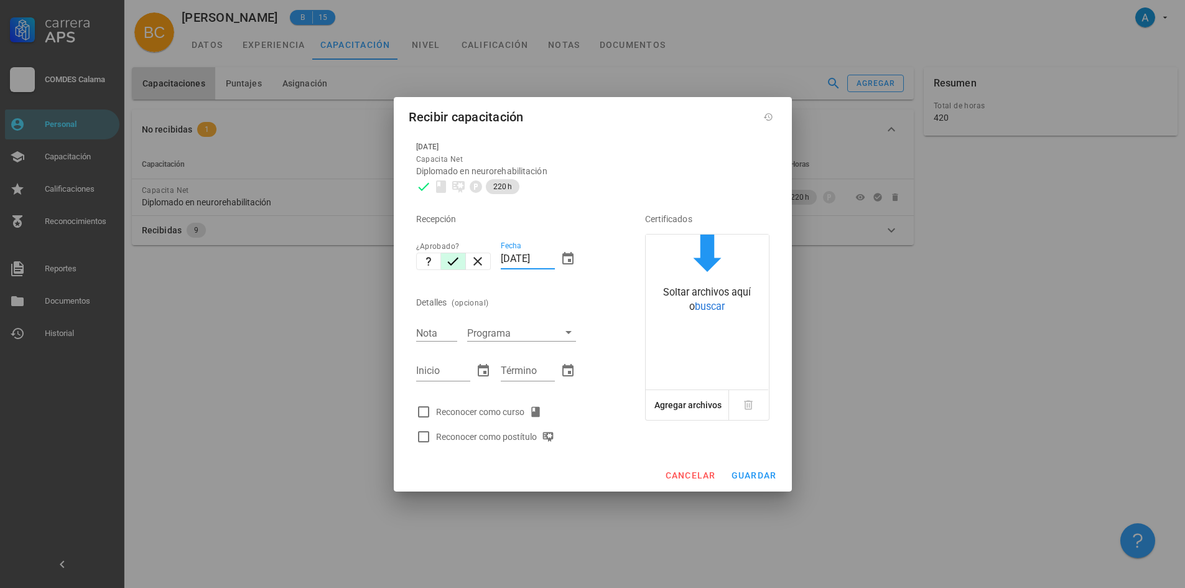
drag, startPoint x: 511, startPoint y: 257, endPoint x: 498, endPoint y: 260, distance: 13.3
click at [498, 260] on div "Fecha [DATE]" at bounding box center [538, 260] width 85 height 53
type input "[DATE]"
click at [430, 330] on input "Nota" at bounding box center [436, 333] width 41 height 16
type input "6,66"
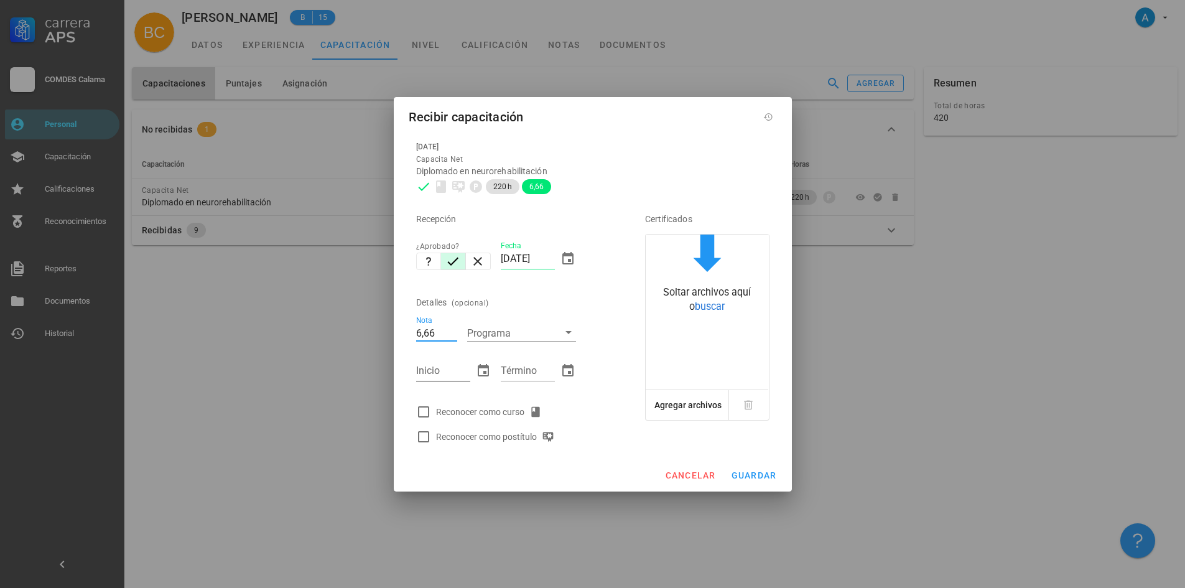
click at [447, 375] on input "Inicio" at bounding box center [443, 371] width 54 height 20
type input "19/08/2021"
click at [523, 373] on input "Término" at bounding box center [528, 371] width 54 height 20
type input "27/07/2025"
click at [426, 411] on div at bounding box center [423, 411] width 21 height 21
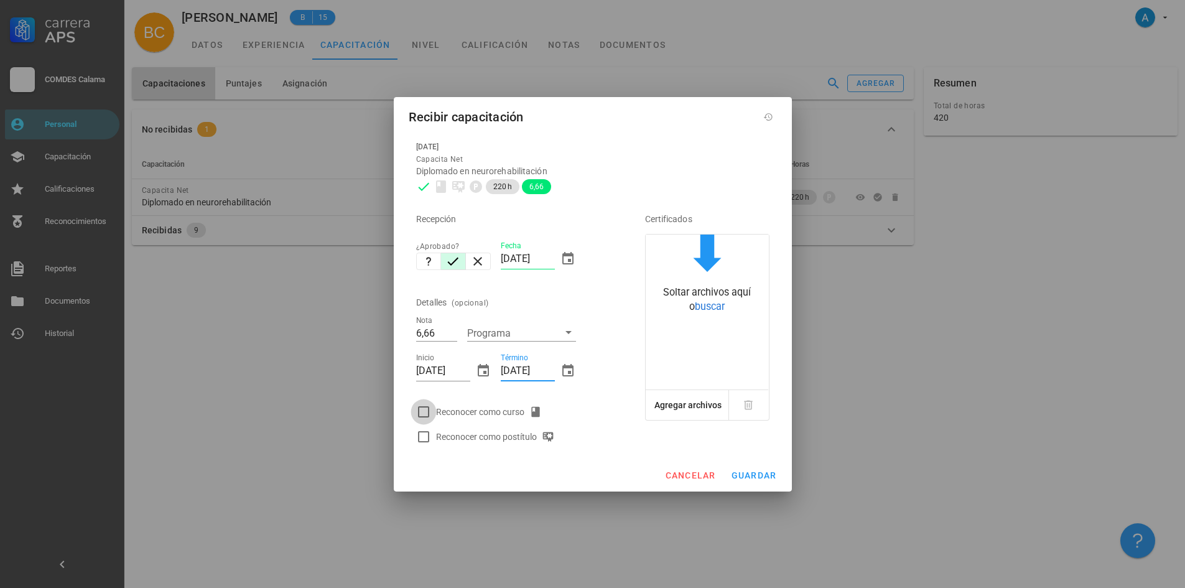
checkbox input "true"
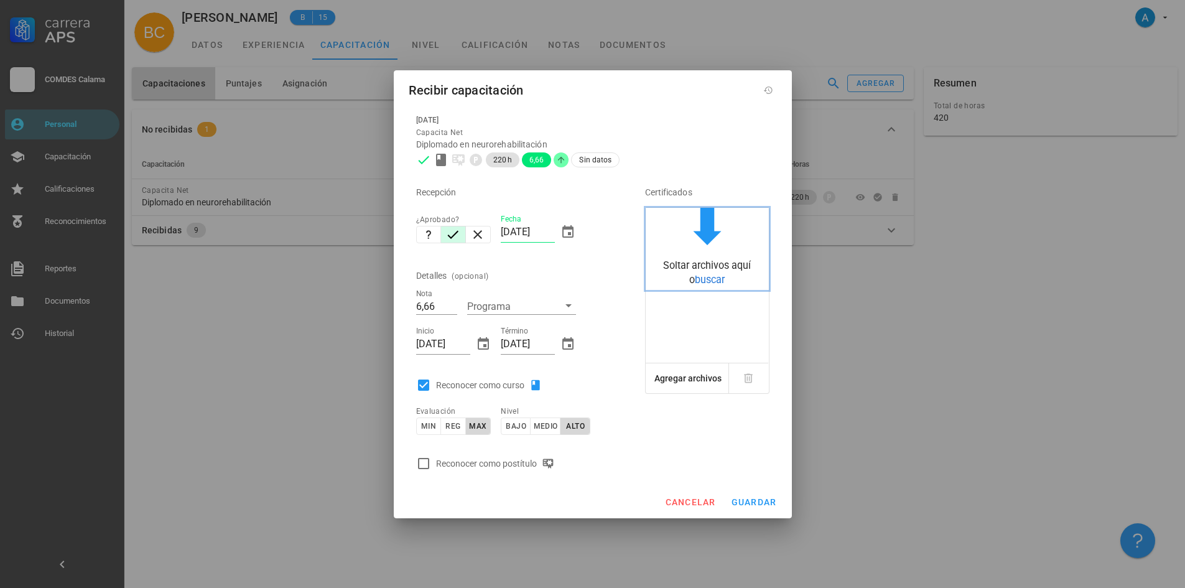
click at [708, 282] on span "buscar" at bounding box center [710, 280] width 30 height 12
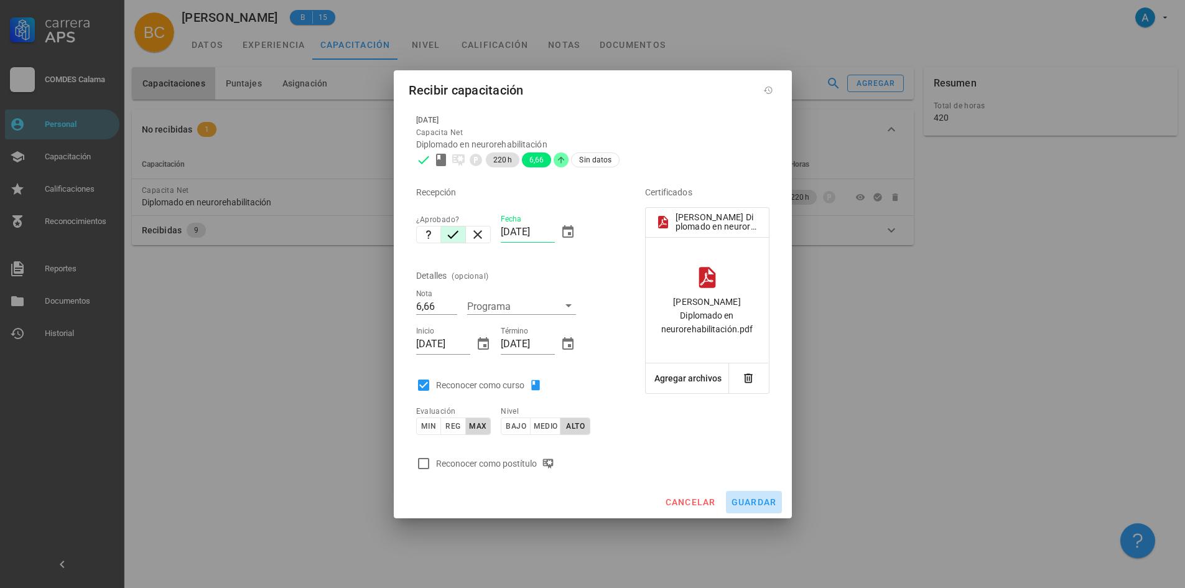
click at [756, 503] on span "guardar" at bounding box center [754, 502] width 46 height 10
